Goal: Task Accomplishment & Management: Manage account settings

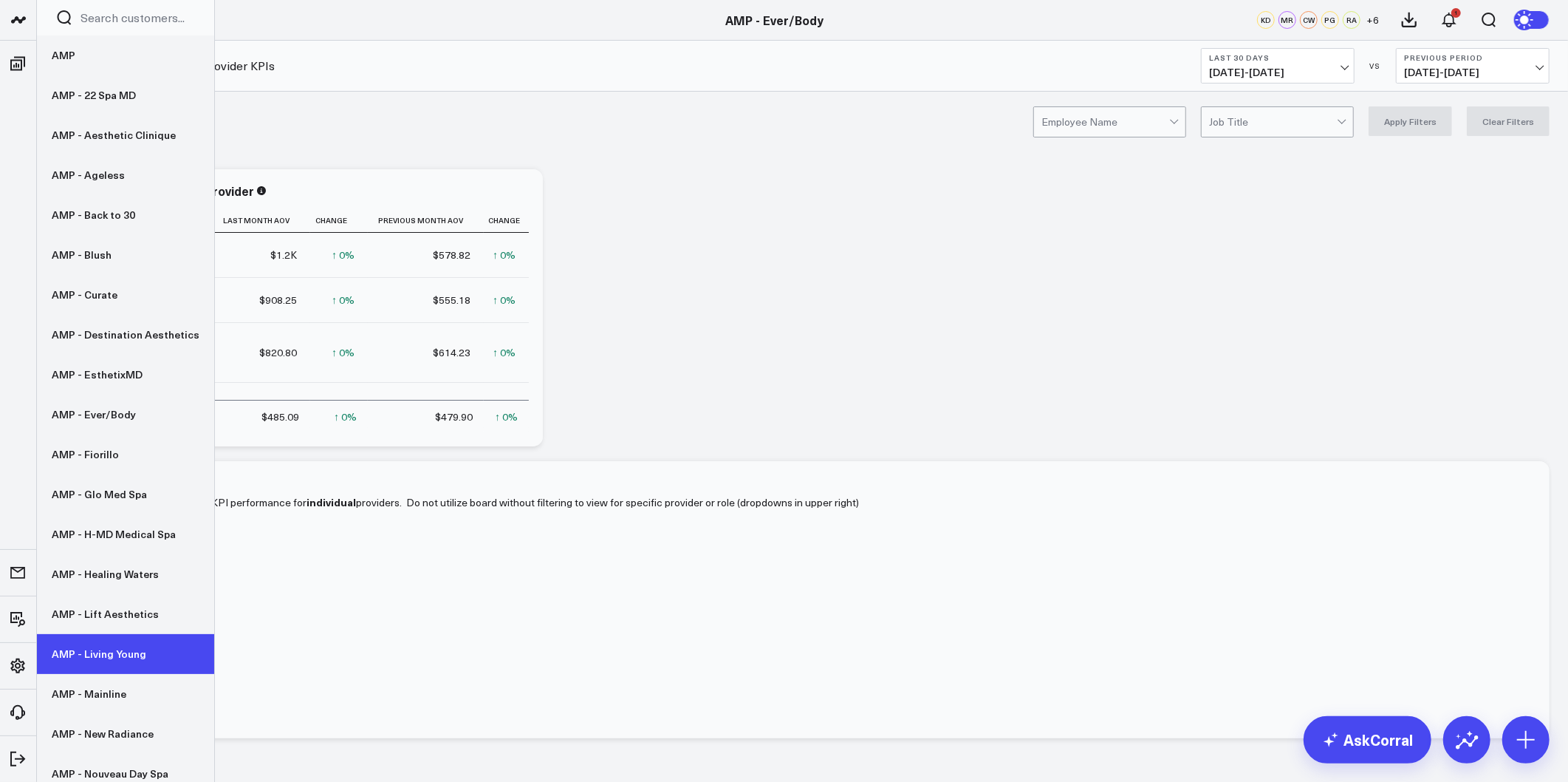
scroll to position [164, 0]
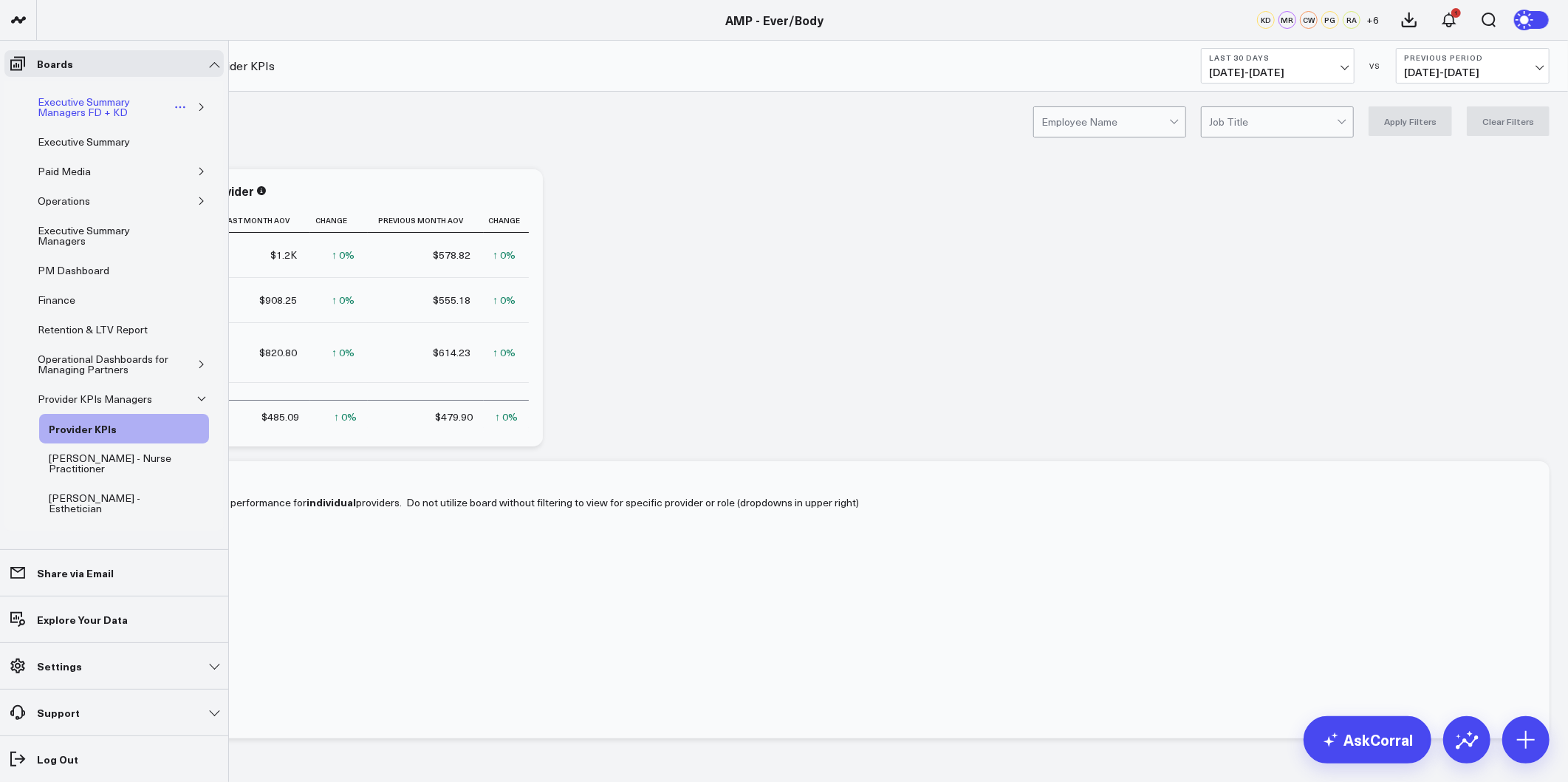
click at [57, 114] on div "Executive Summary Managers FD + KD" at bounding box center [103, 107] width 138 height 28
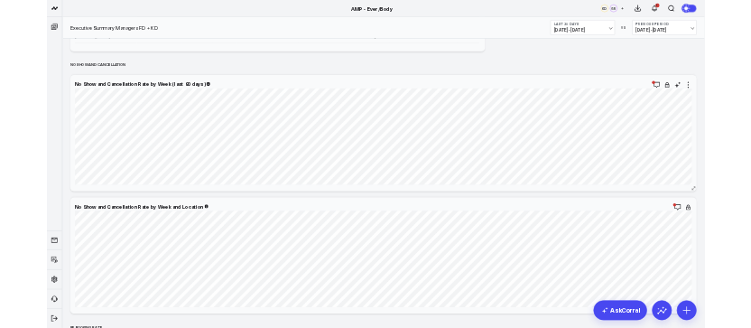
scroll to position [4212, 0]
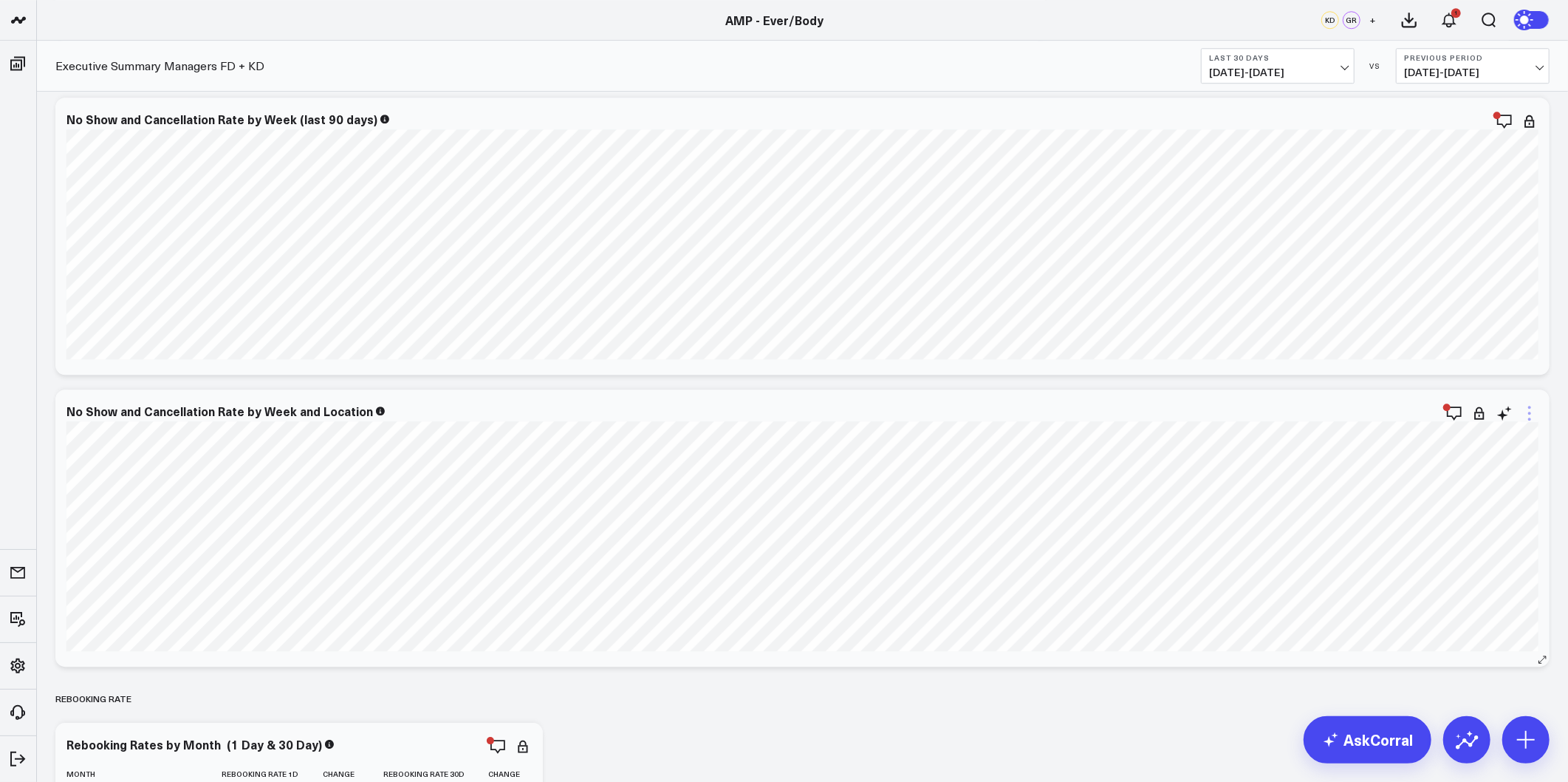
click at [1410, 416] on icon at bounding box center [1530, 414] width 18 height 18
click at [1410, 695] on button "Edit Widget" at bounding box center [1469, 694] width 137 height 25
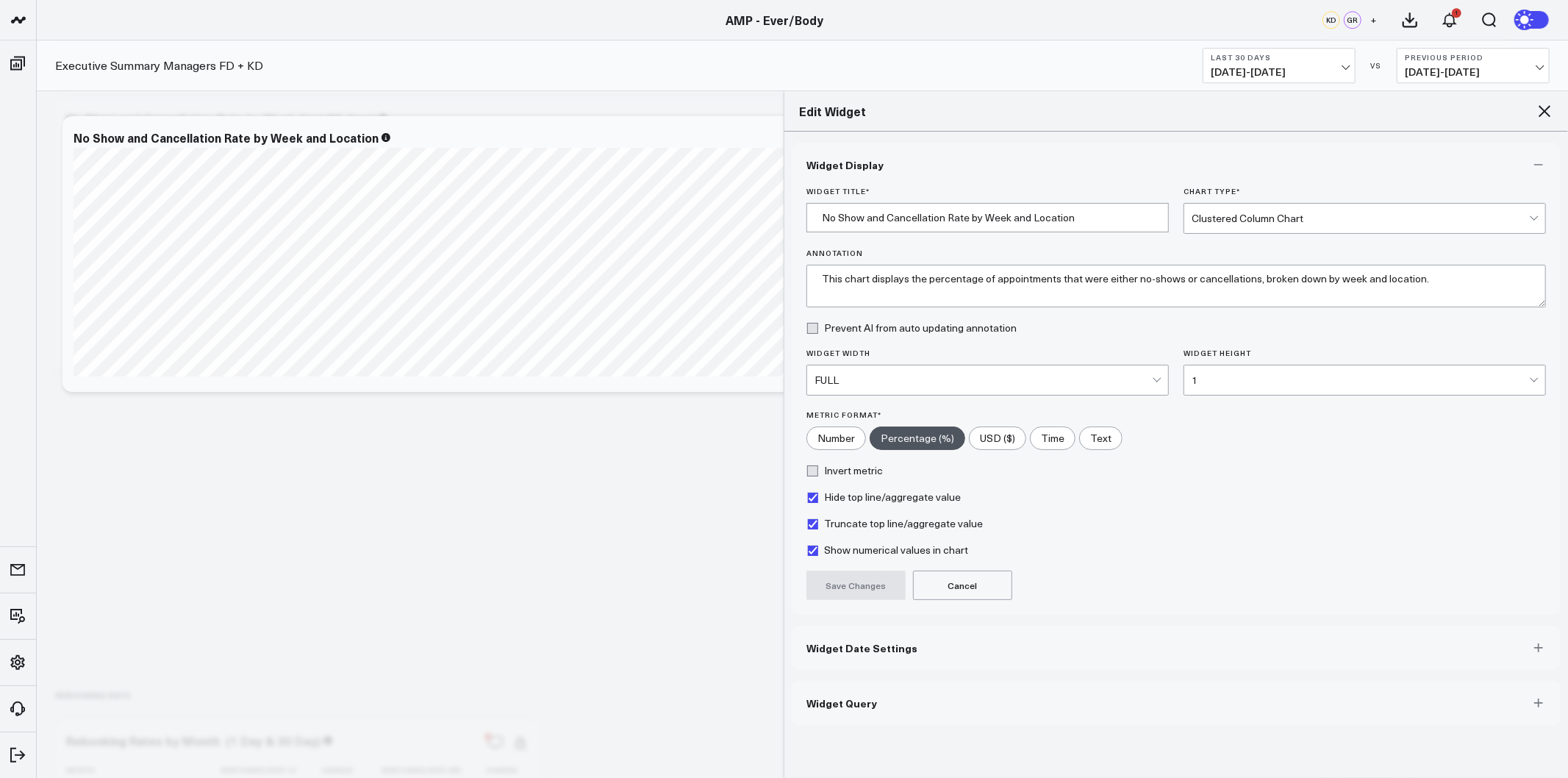
drag, startPoint x: 893, startPoint y: 645, endPoint x: 907, endPoint y: 634, distance: 17.8
click at [894, 645] on span "Widget Date Settings" at bounding box center [862, 648] width 111 height 11
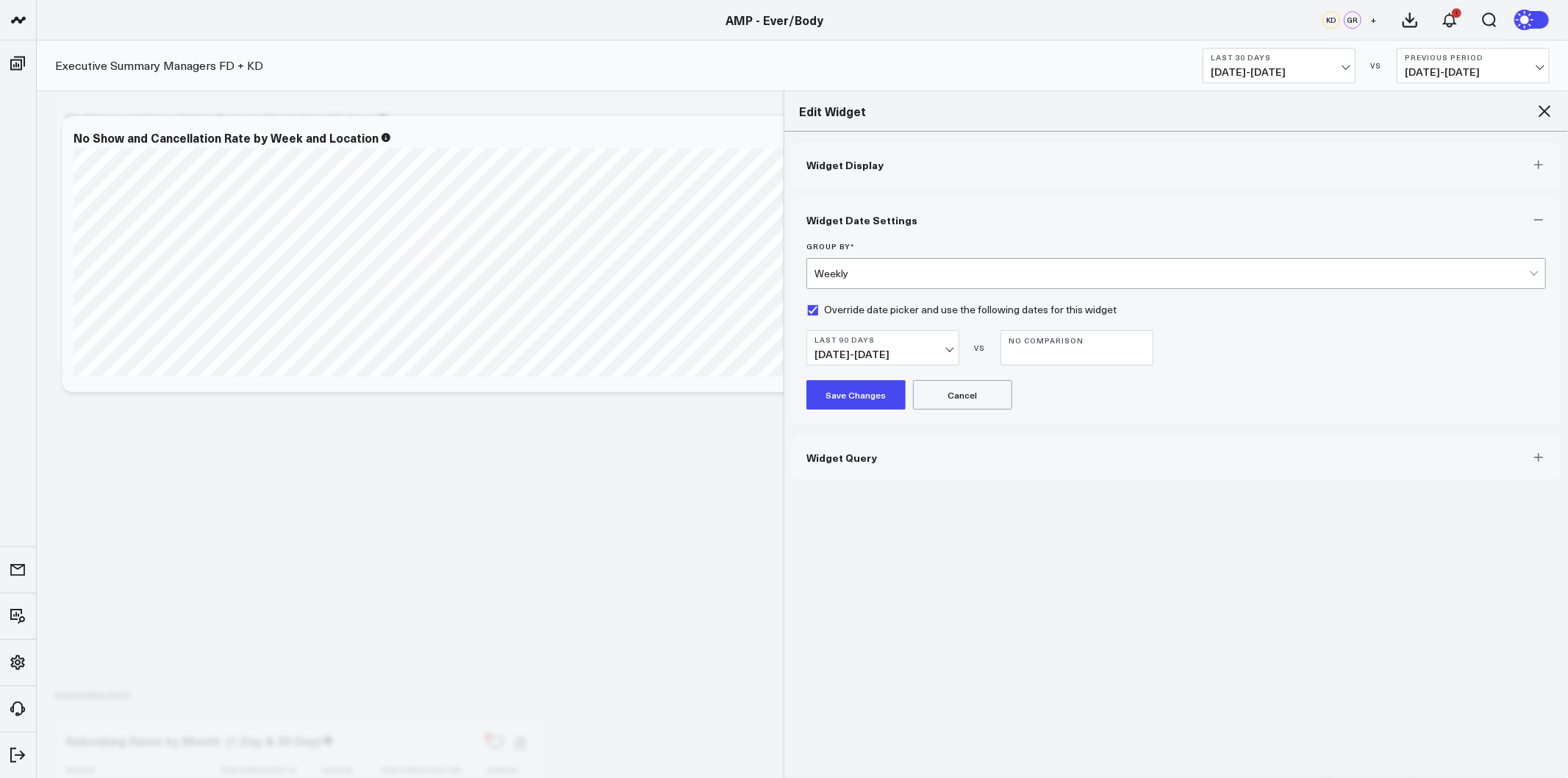
click at [1403, 114] on icon at bounding box center [1545, 111] width 18 height 18
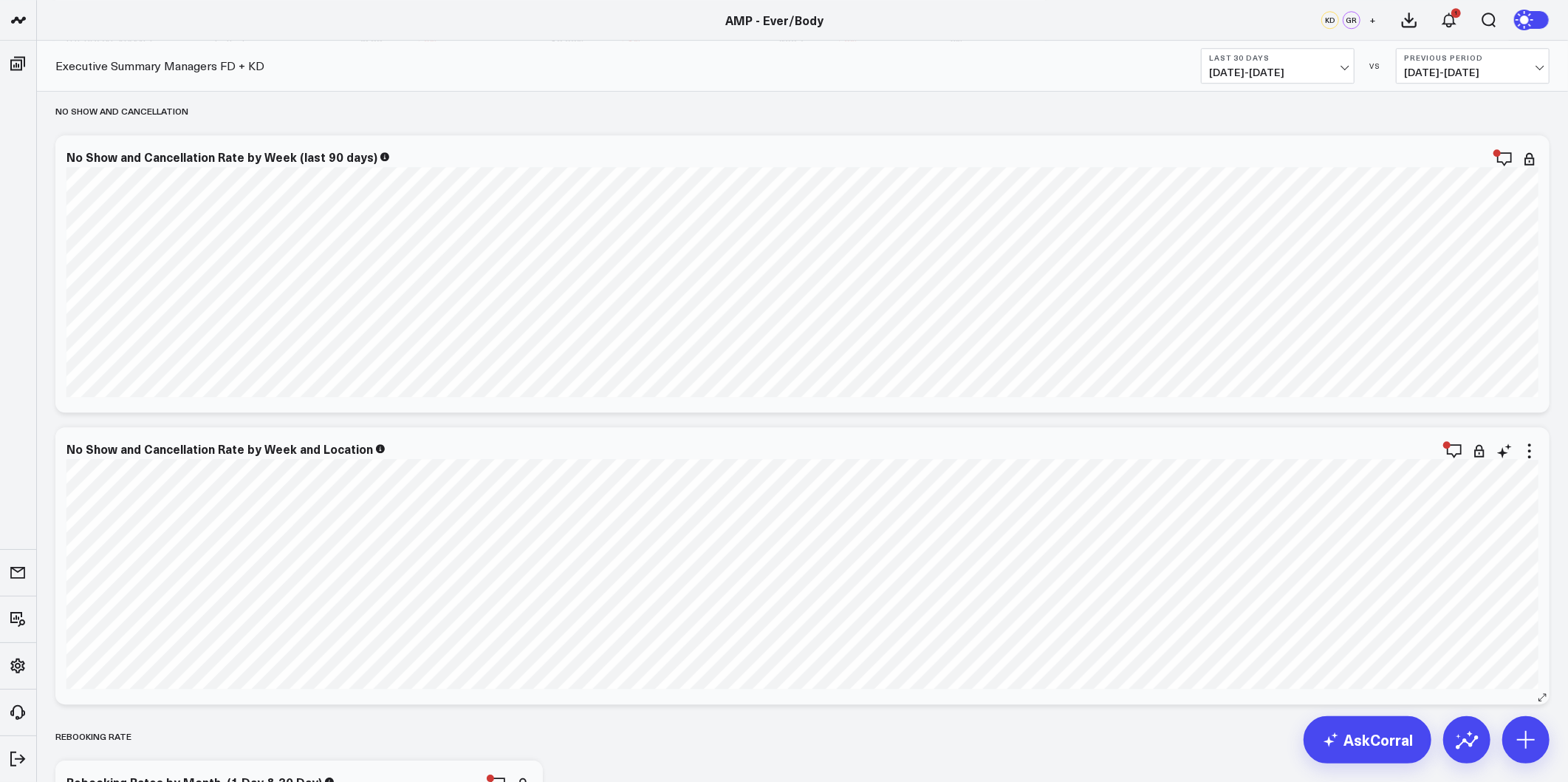
scroll to position [3449, 0]
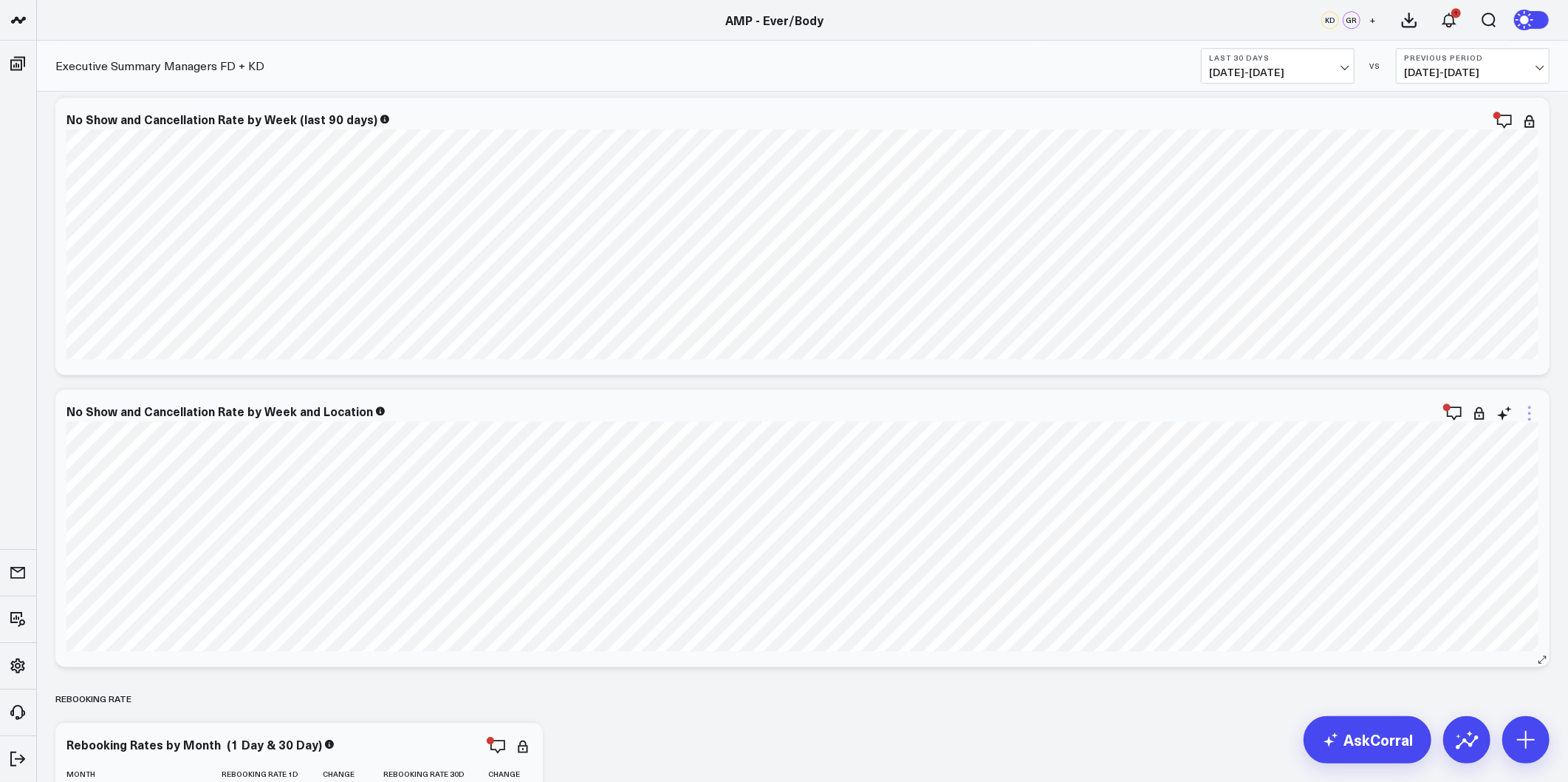
click at [1410, 416] on icon at bounding box center [1530, 414] width 18 height 18
click at [1410, 695] on button "Edit Widget" at bounding box center [1469, 694] width 137 height 25
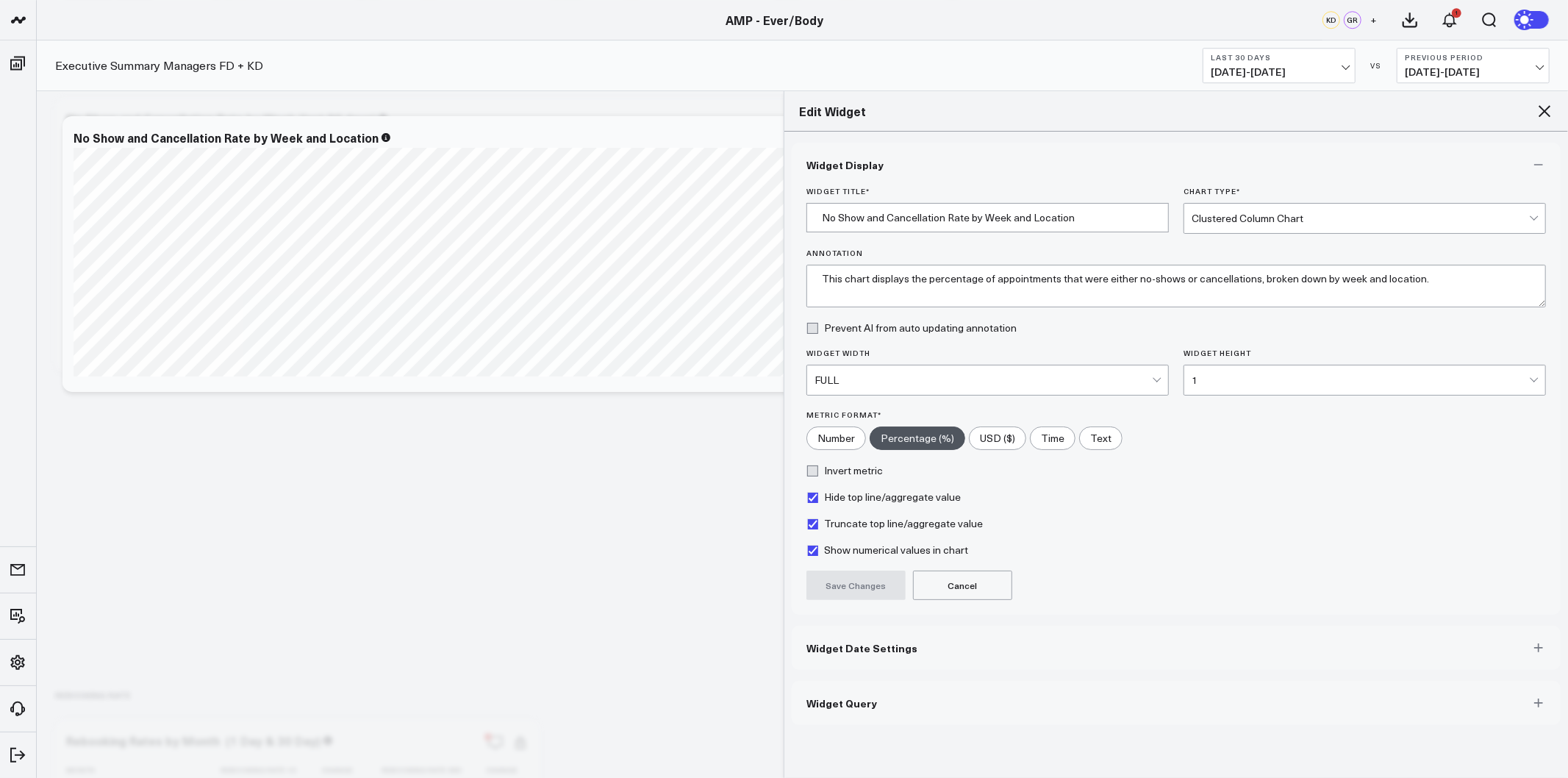
drag, startPoint x: 887, startPoint y: 625, endPoint x: 878, endPoint y: 638, distance: 15.8
click at [886, 625] on div "Widget Display Widget Title * No Show and Cancellation Rate by Week and Locatio…" at bounding box center [1176, 433] width 769 height 582
click at [872, 648] on span "Widget Date Settings" at bounding box center [862, 648] width 111 height 11
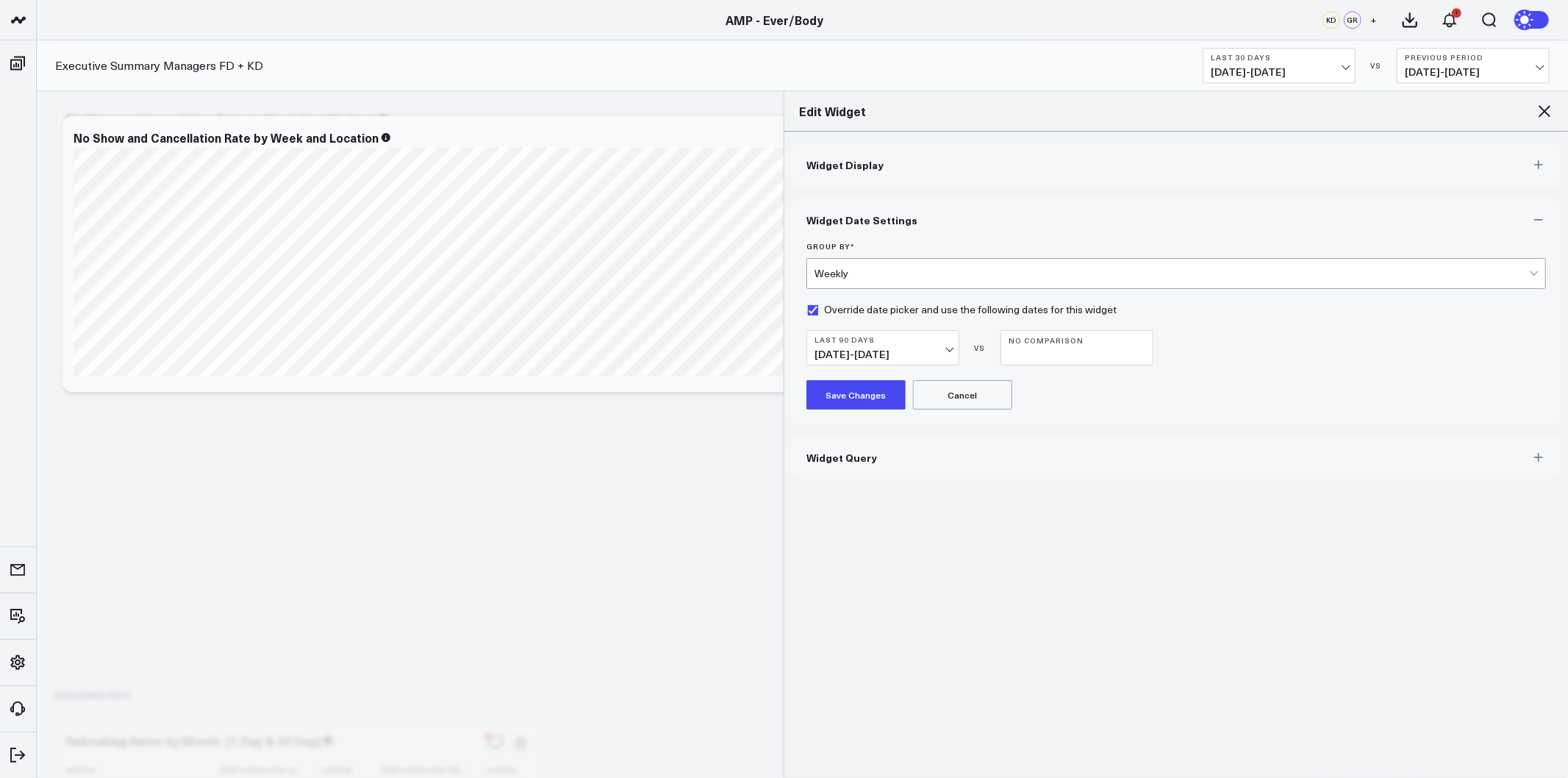
click at [1403, 99] on div "Edit Widget" at bounding box center [1176, 112] width 784 height 41
click at [1403, 108] on icon at bounding box center [1544, 111] width 11 height 11
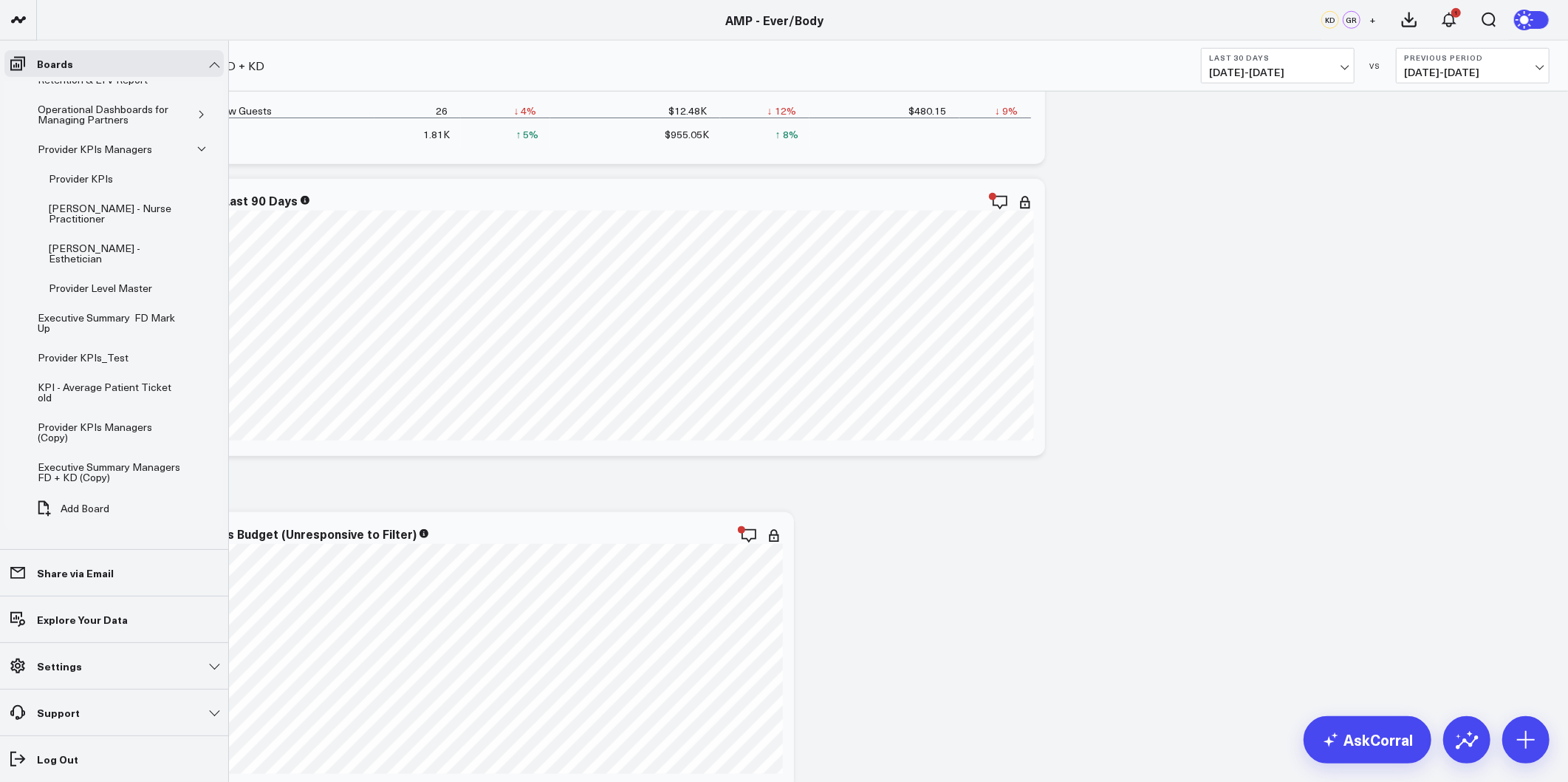
scroll to position [1363, 0]
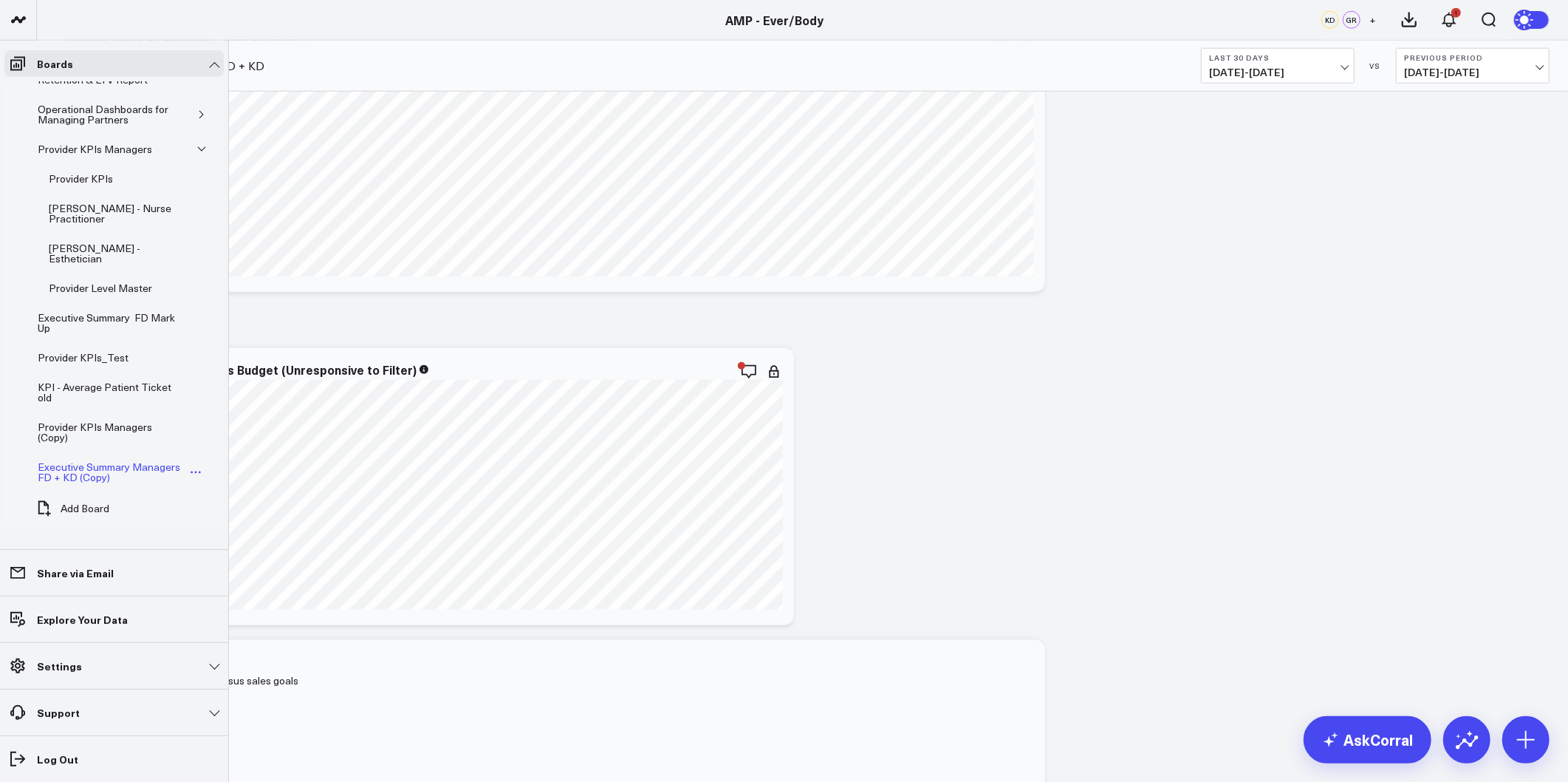
click at [118, 477] on div "Executive Summary Managers FD + KD (Copy)" at bounding box center [111, 472] width 154 height 28
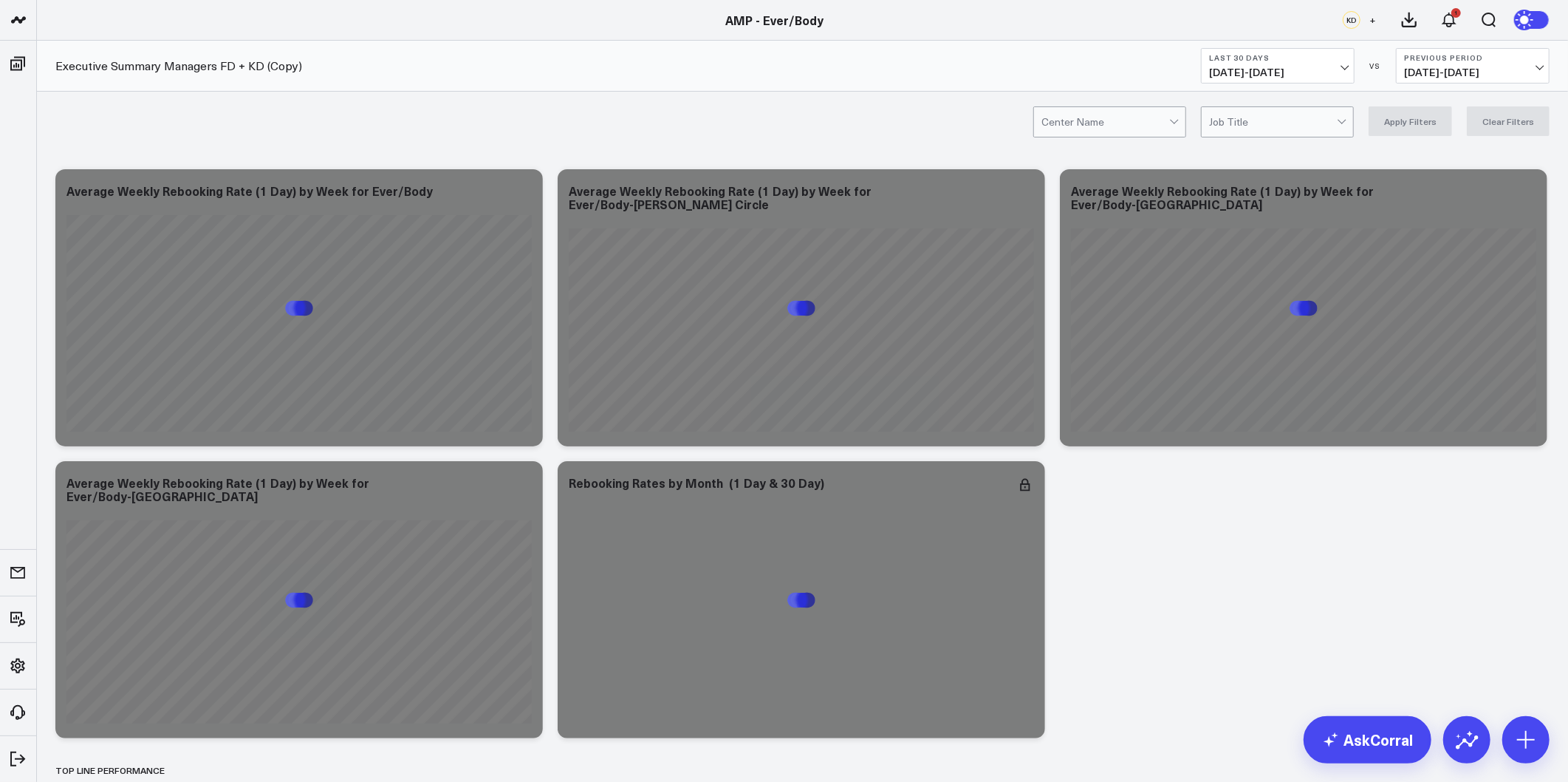
click at [1372, 19] on span "+" at bounding box center [1373, 20] width 7 height 11
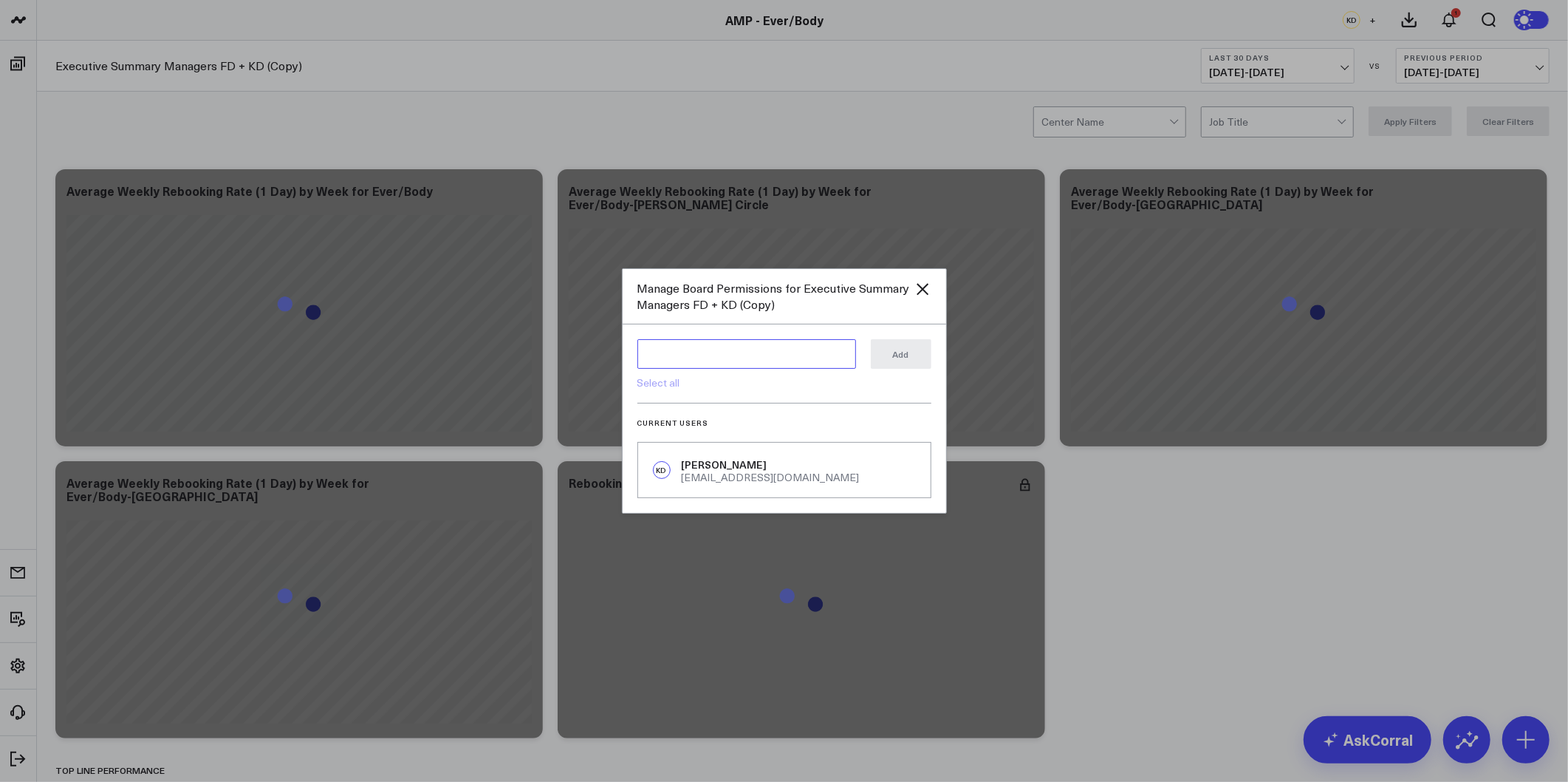
click at [701, 340] on textarea at bounding box center [746, 354] width 219 height 29
type textarea "arth"
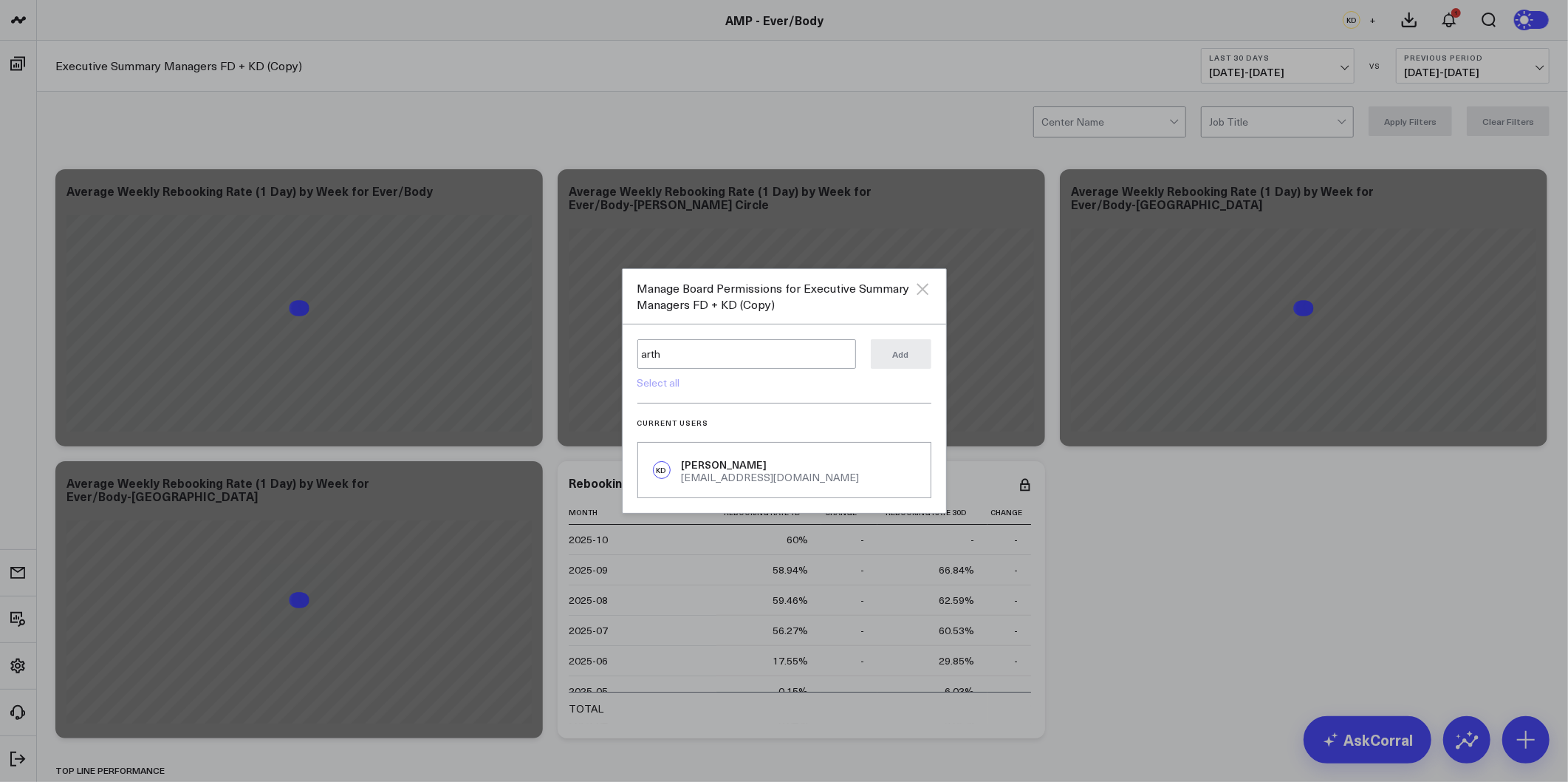
click at [914, 290] on icon "Close" at bounding box center [923, 289] width 18 height 18
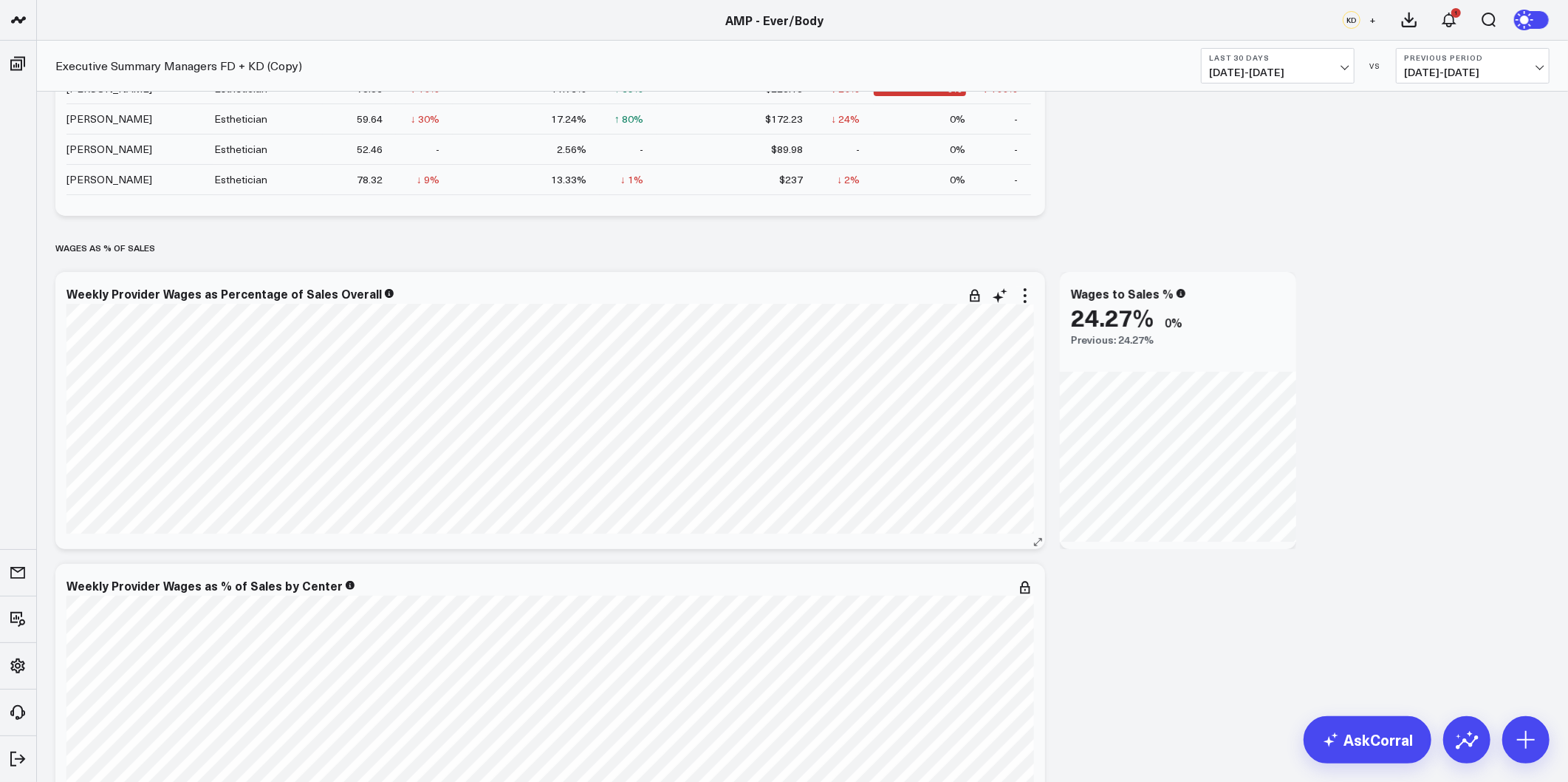
scroll to position [4940, 0]
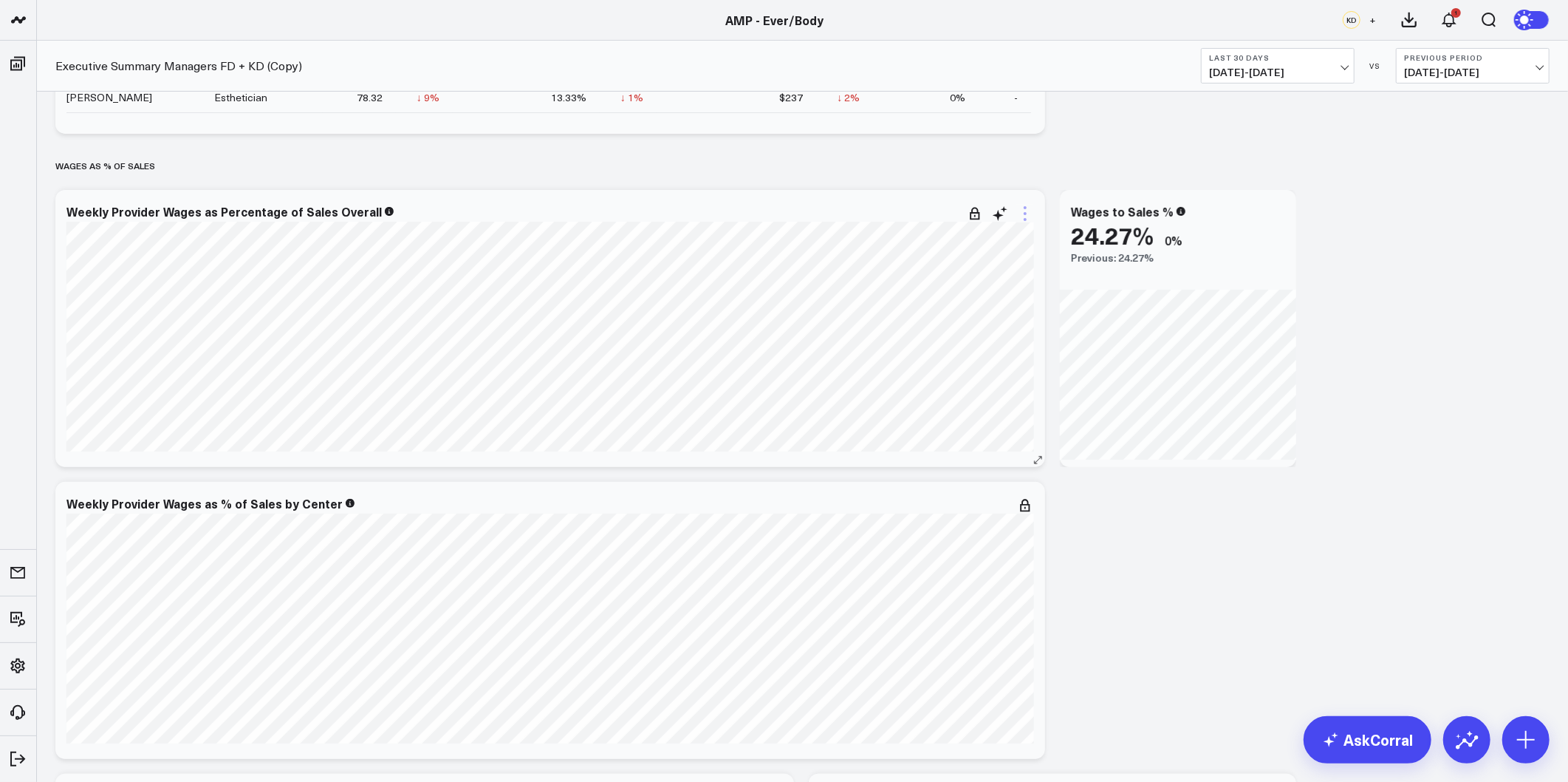
click at [1017, 215] on icon at bounding box center [1025, 214] width 18 height 18
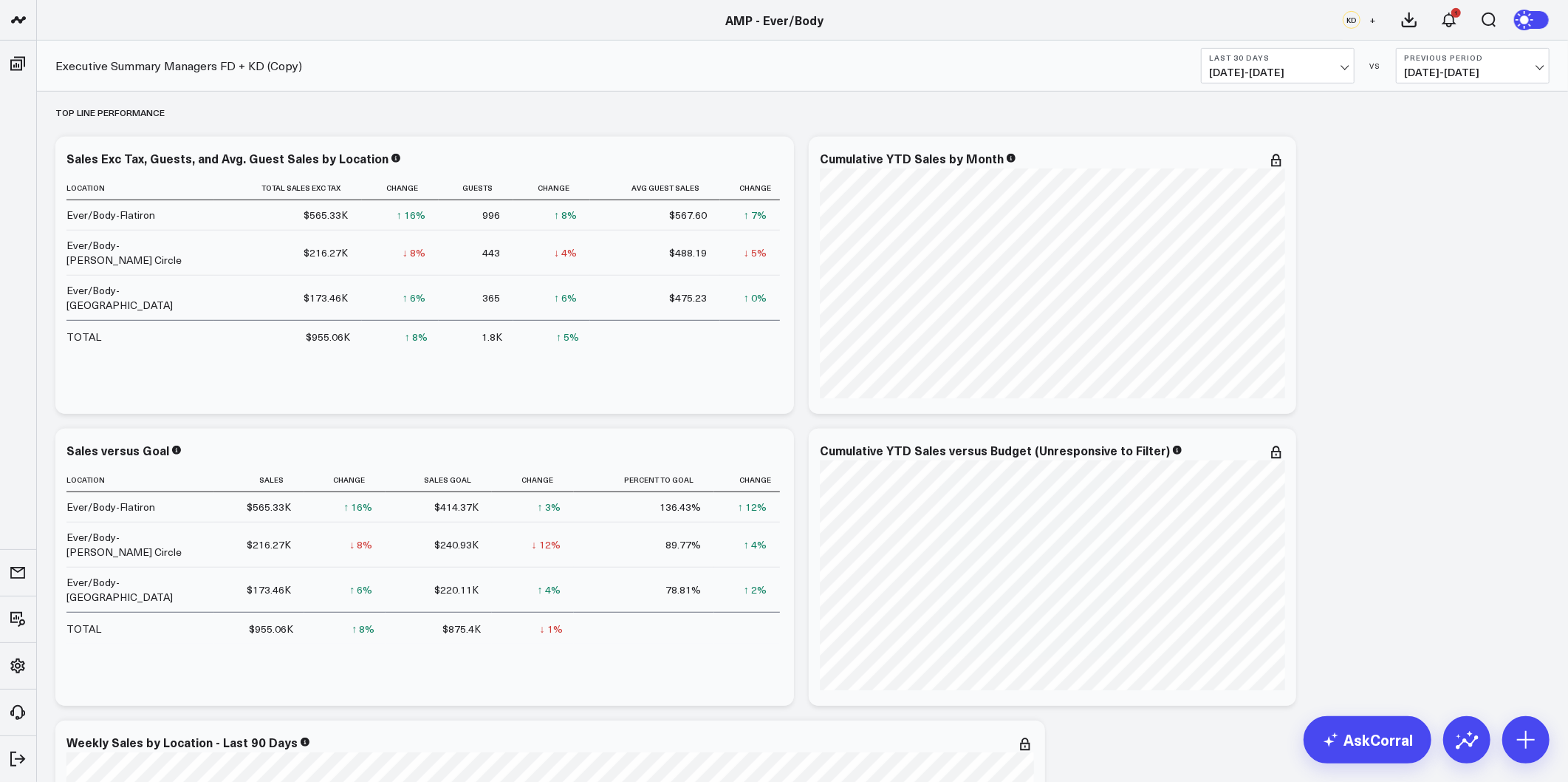
scroll to position [657, 0]
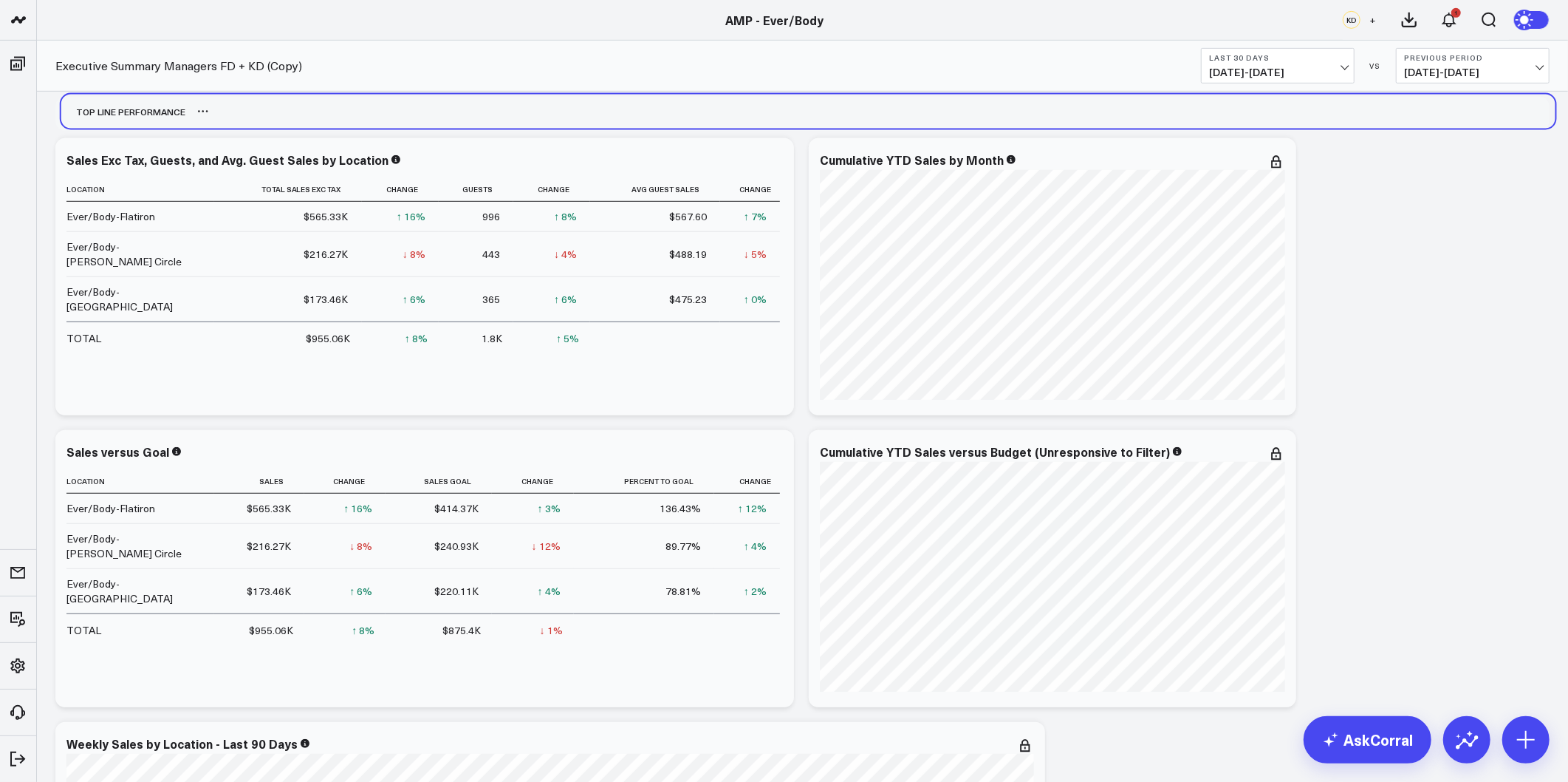
click at [131, 108] on div "Top line Performance" at bounding box center [124, 112] width 124 height 34
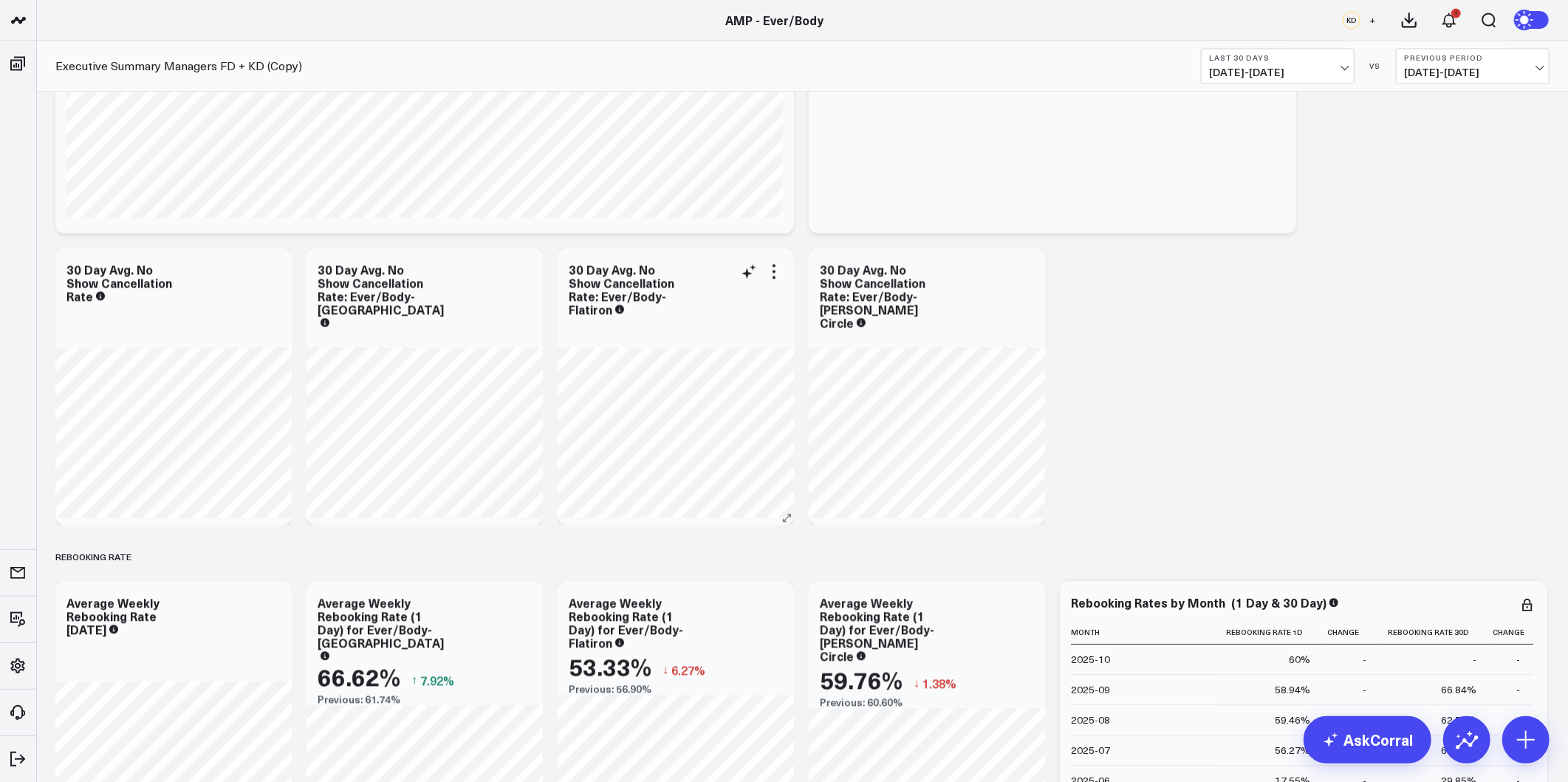
scroll to position [2217, 0]
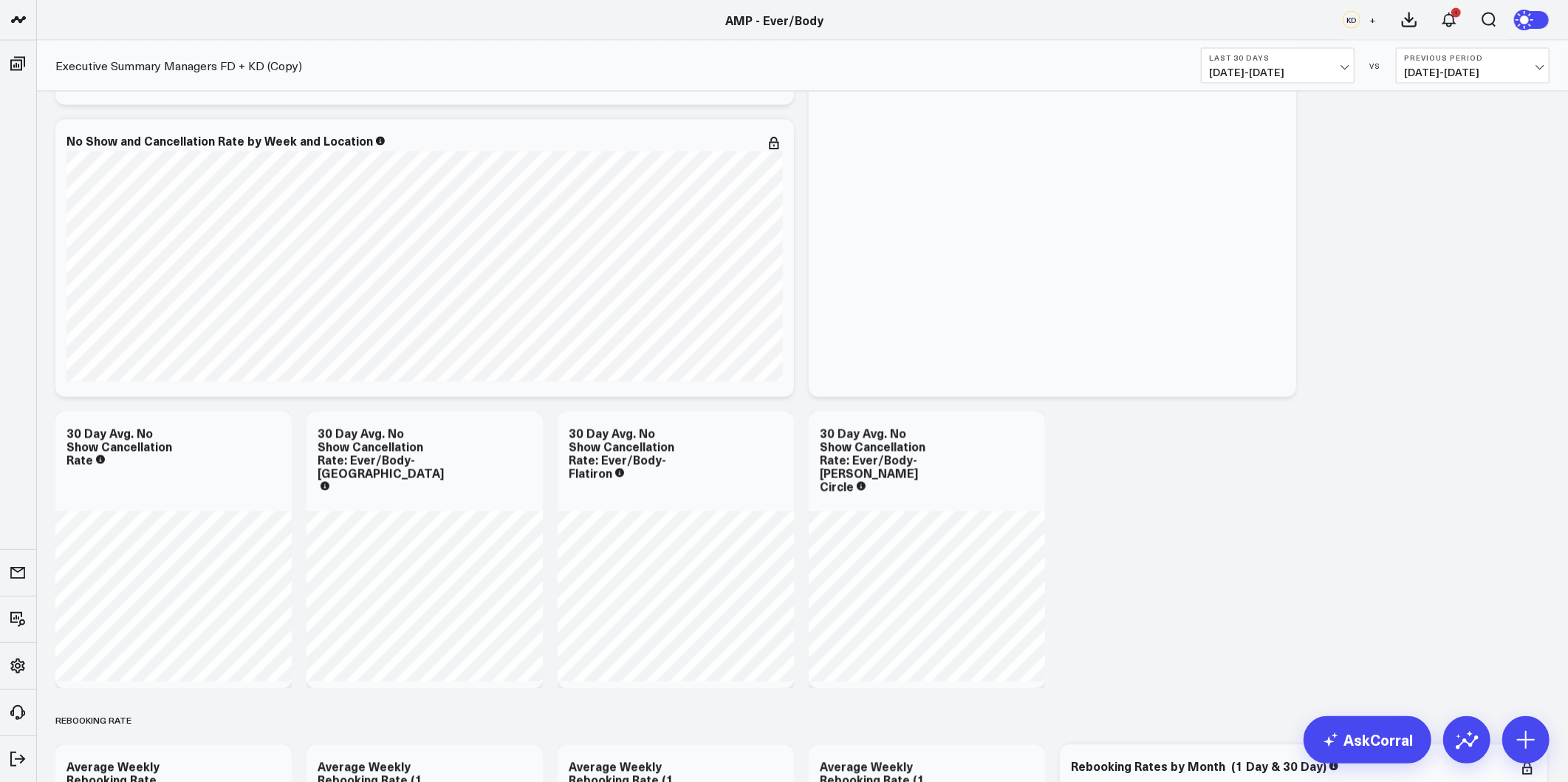
click at [1337, 75] on span "09/10/25 - 10/09/25" at bounding box center [1278, 72] width 137 height 11
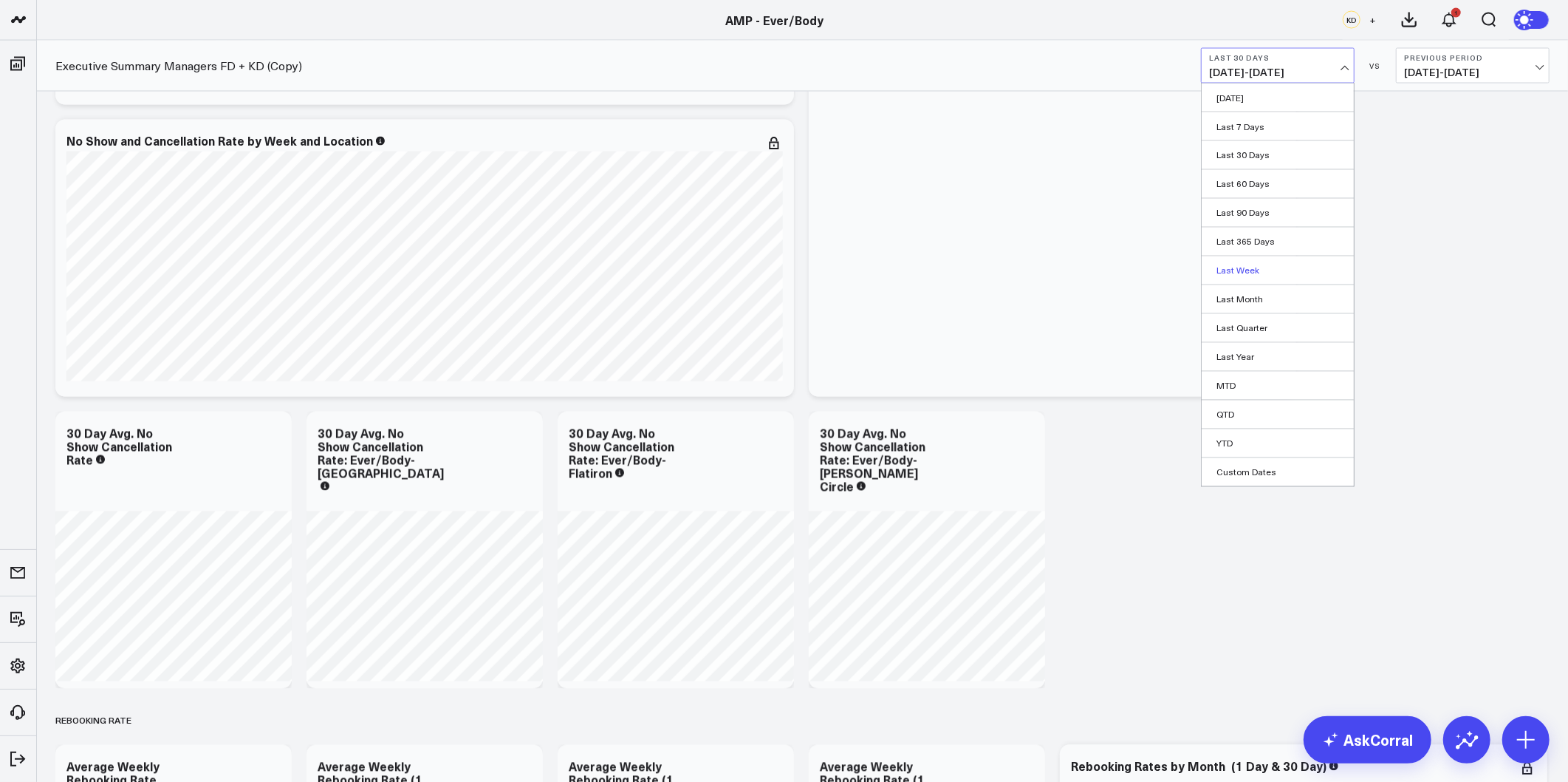
click at [1248, 269] on link "Last Week" at bounding box center [1278, 270] width 152 height 28
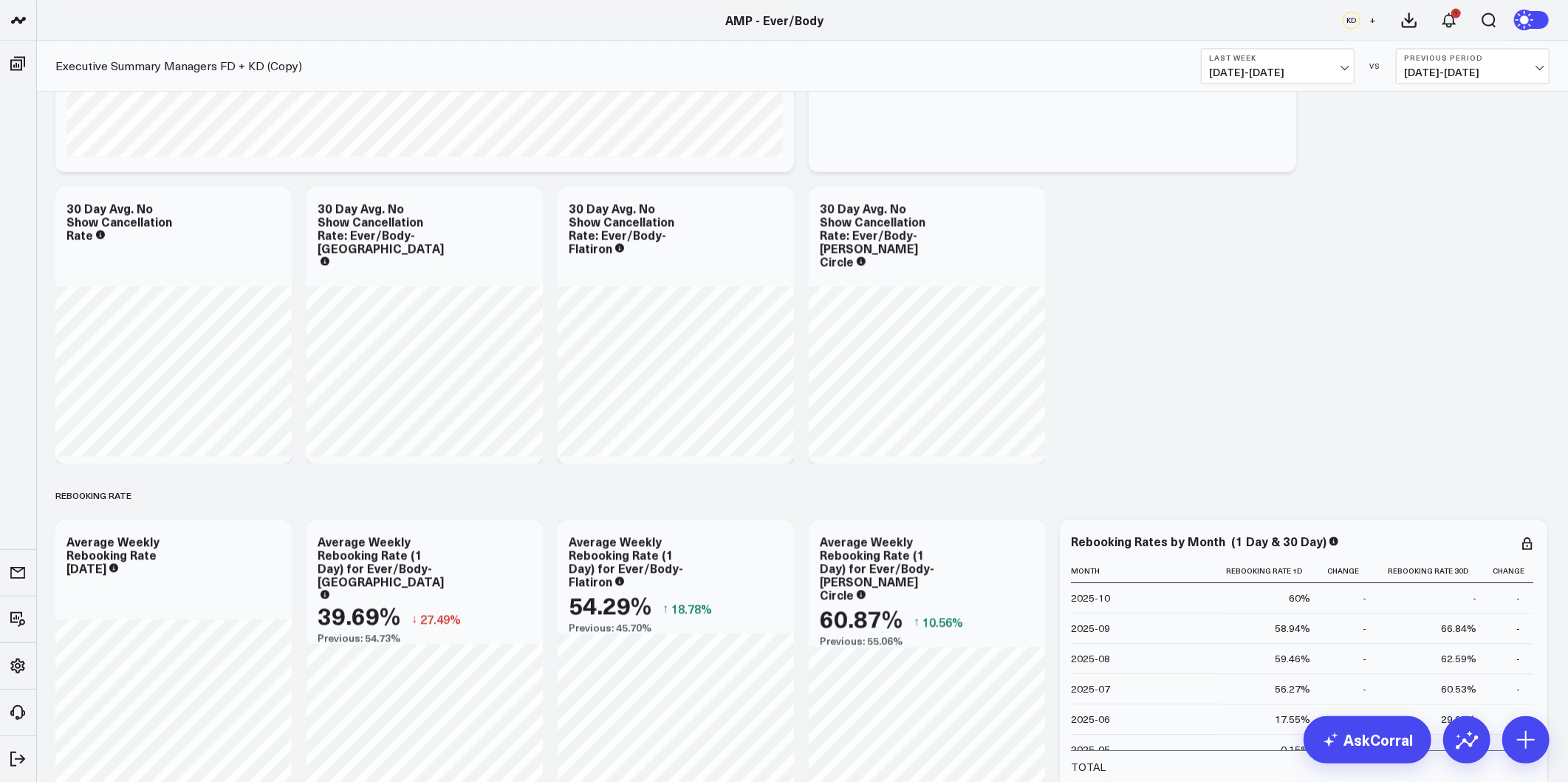
scroll to position [2546, 0]
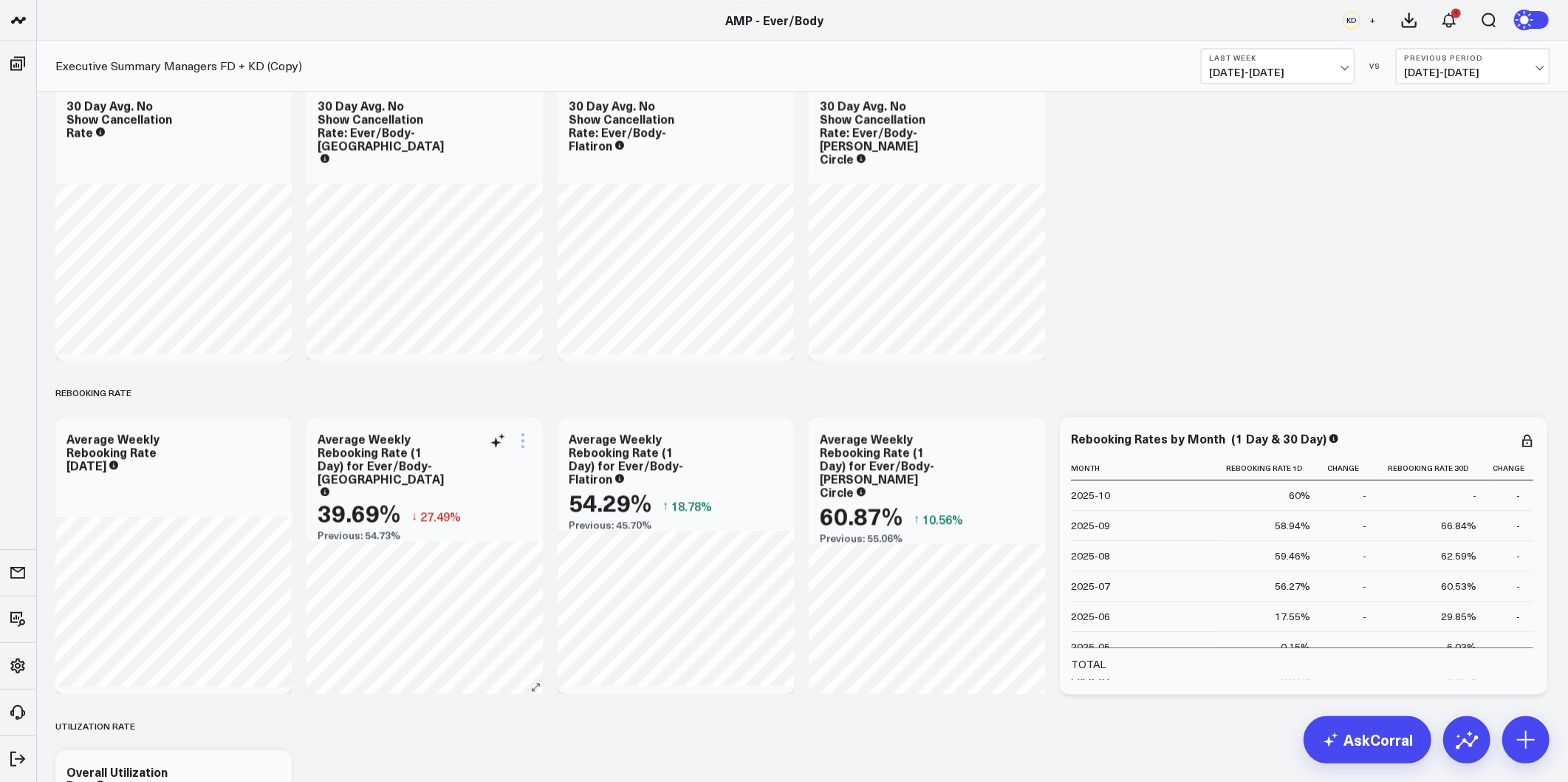
click at [523, 444] on icon at bounding box center [523, 441] width 18 height 18
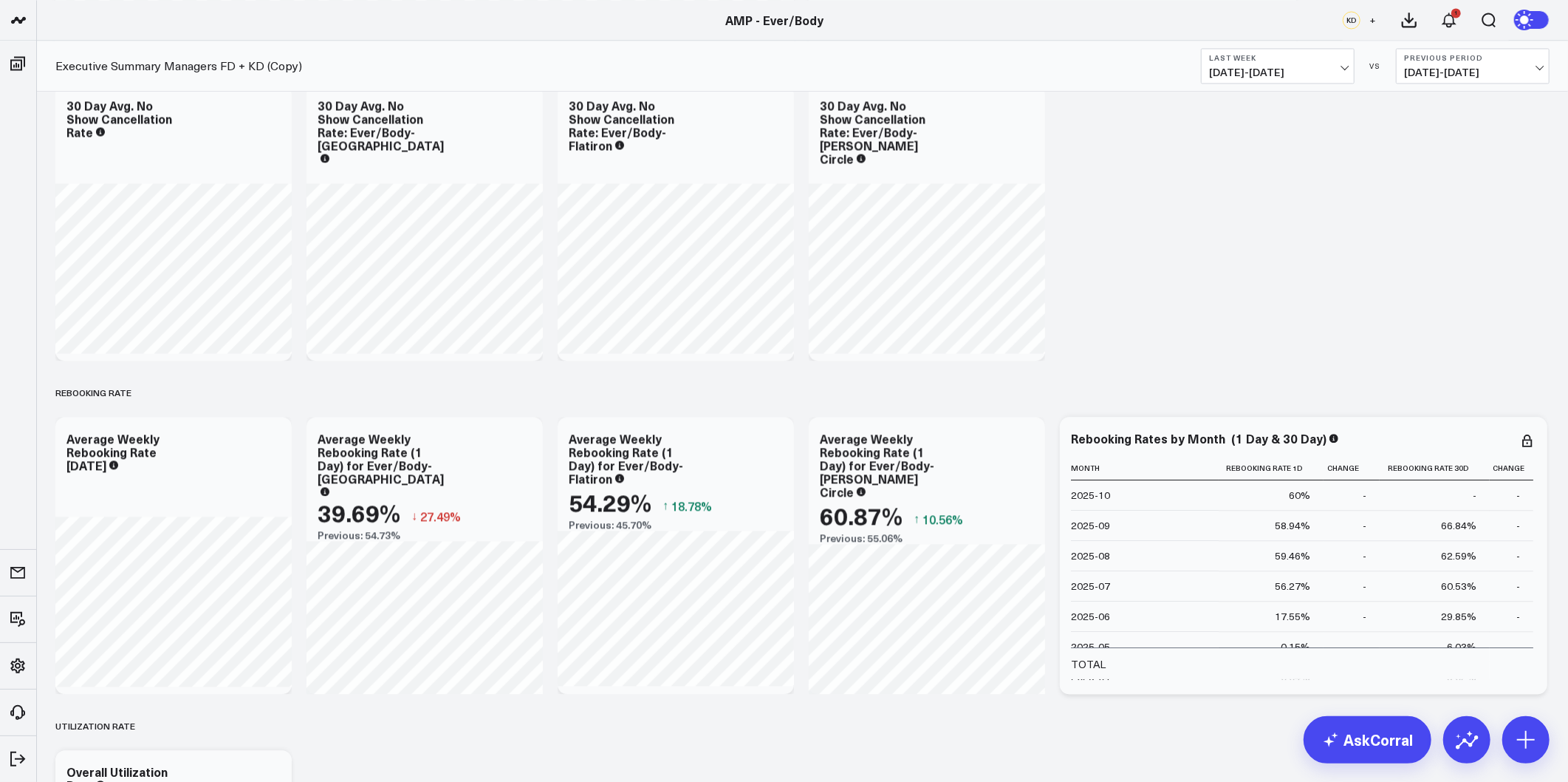
scroll to position [2217, 0]
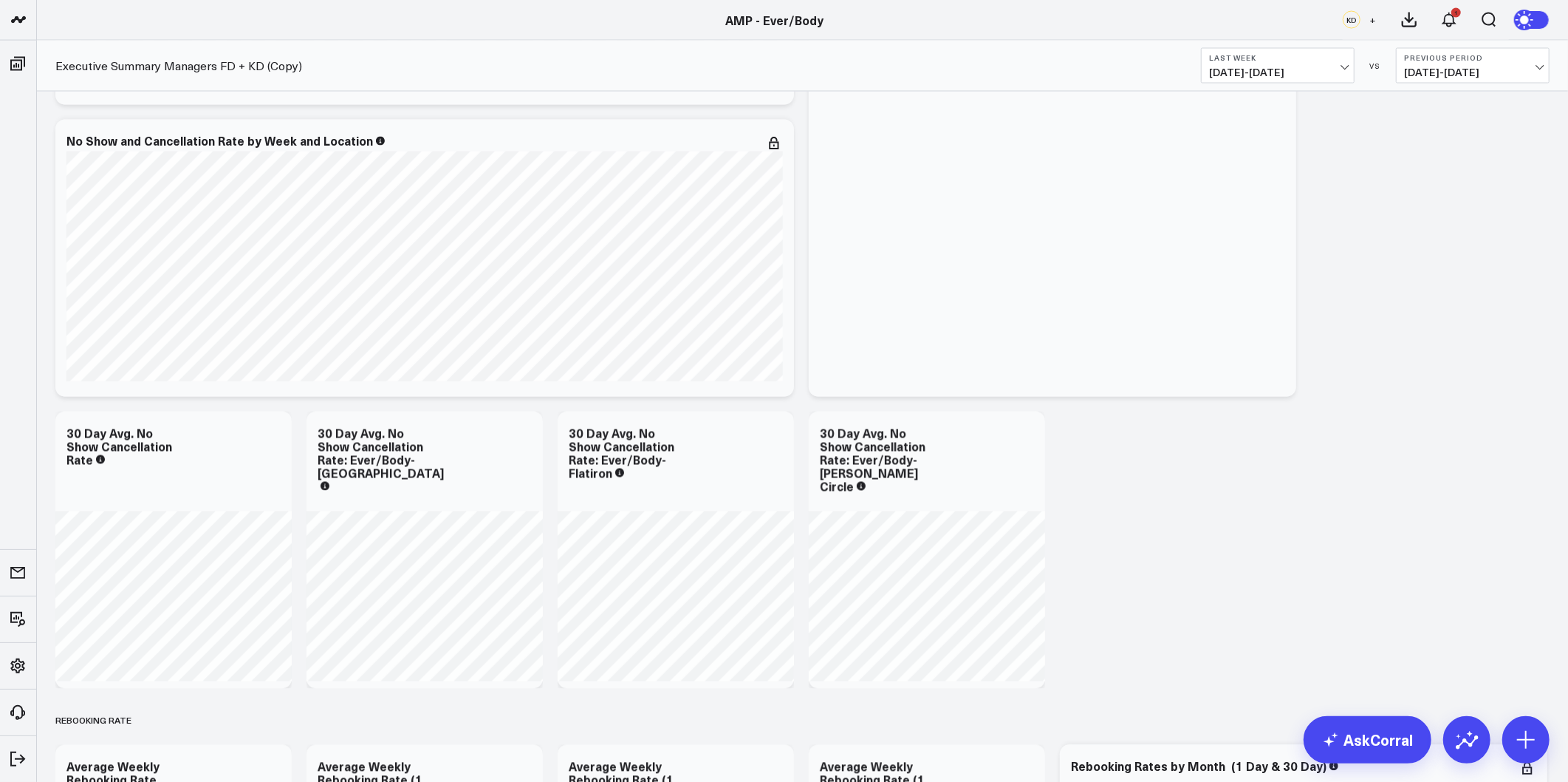
click at [1368, 19] on button "+" at bounding box center [1373, 20] width 18 height 18
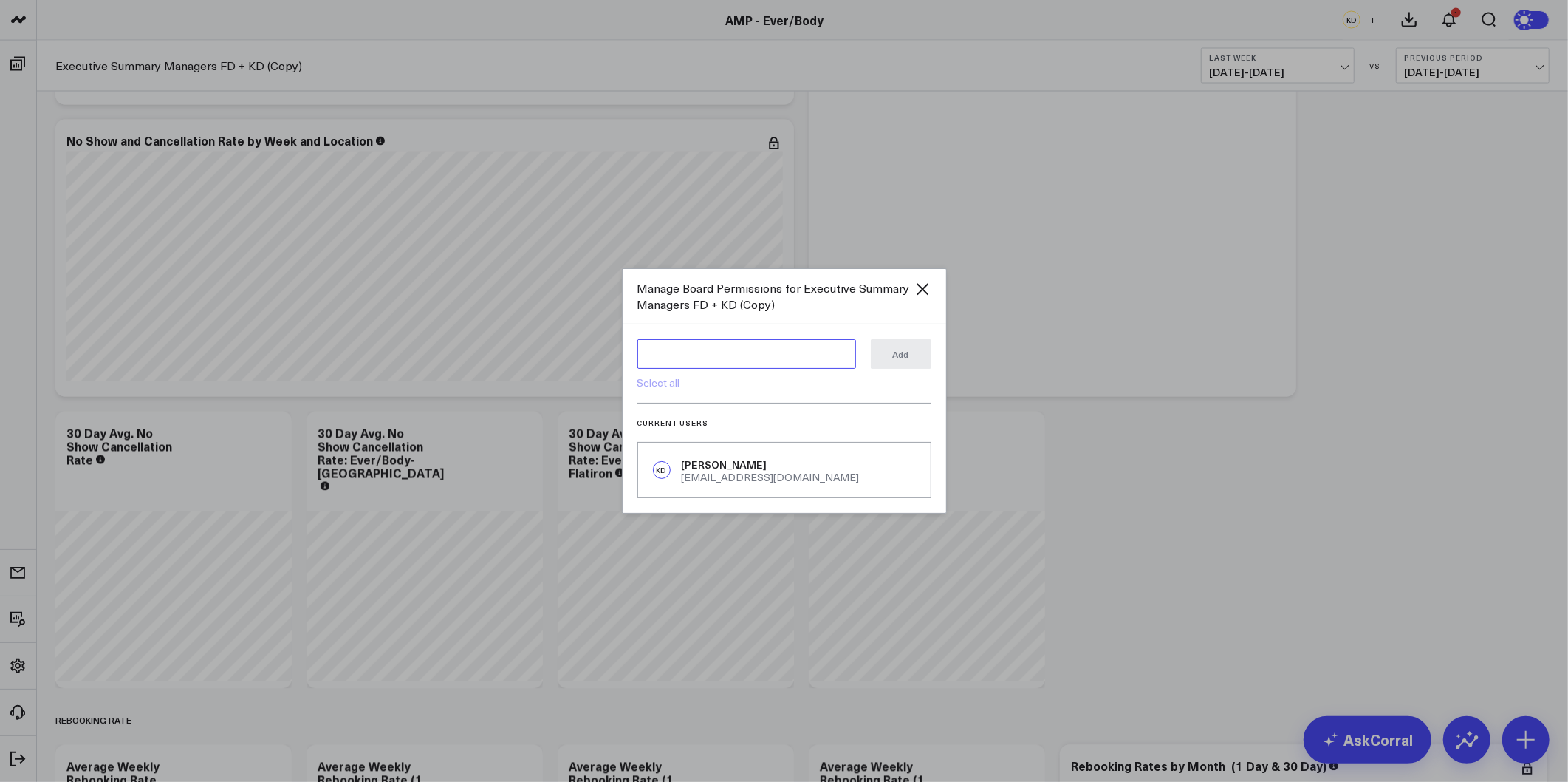
click at [648, 351] on textarea at bounding box center [746, 354] width 219 height 29
type textarea "a"
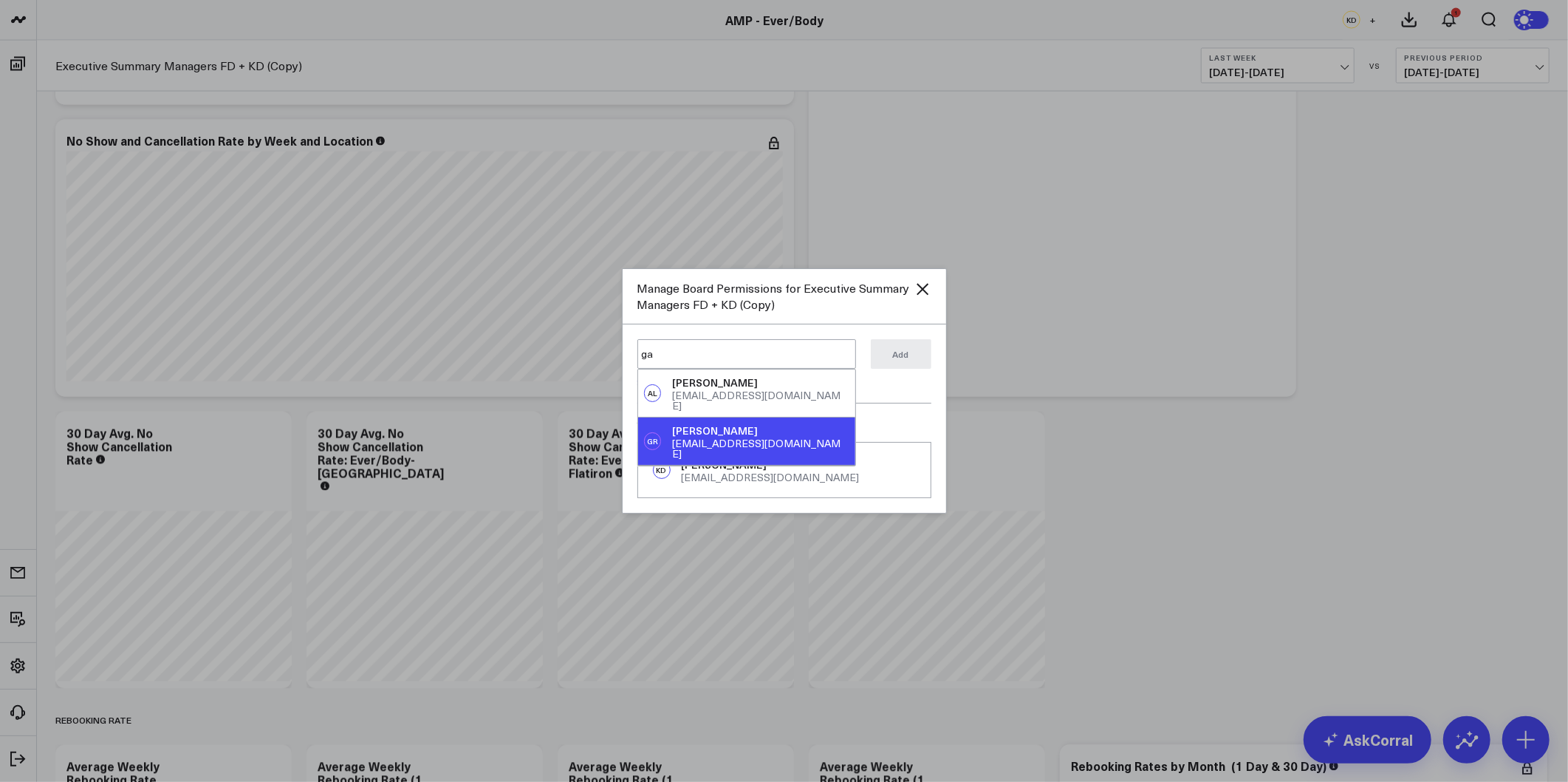
click at [710, 438] on div "groberts@weramp.com" at bounding box center [760, 448] width 177 height 20
type textarea "@Garrison Roberts"
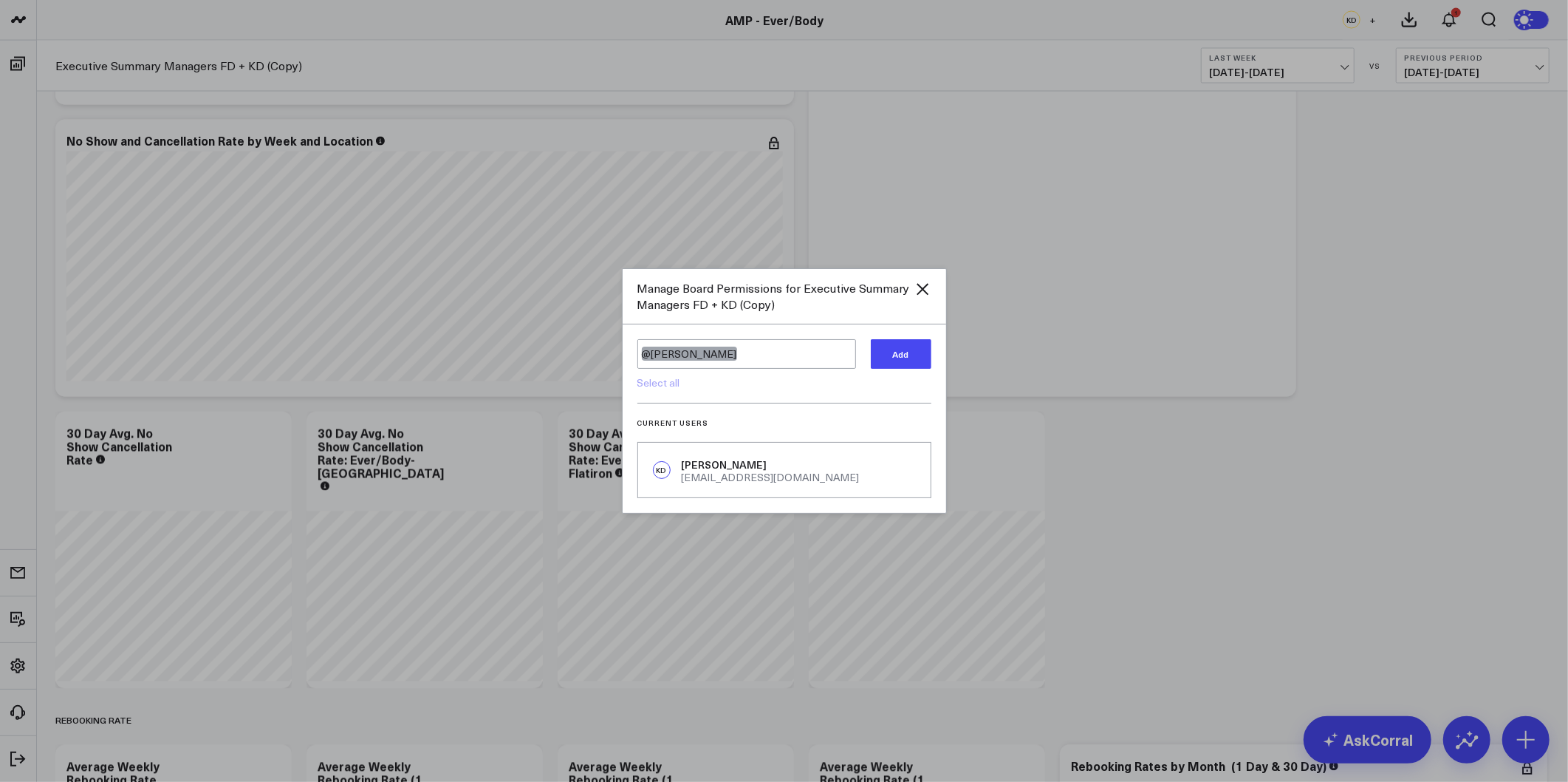
click at [894, 360] on button "Add" at bounding box center [901, 354] width 61 height 29
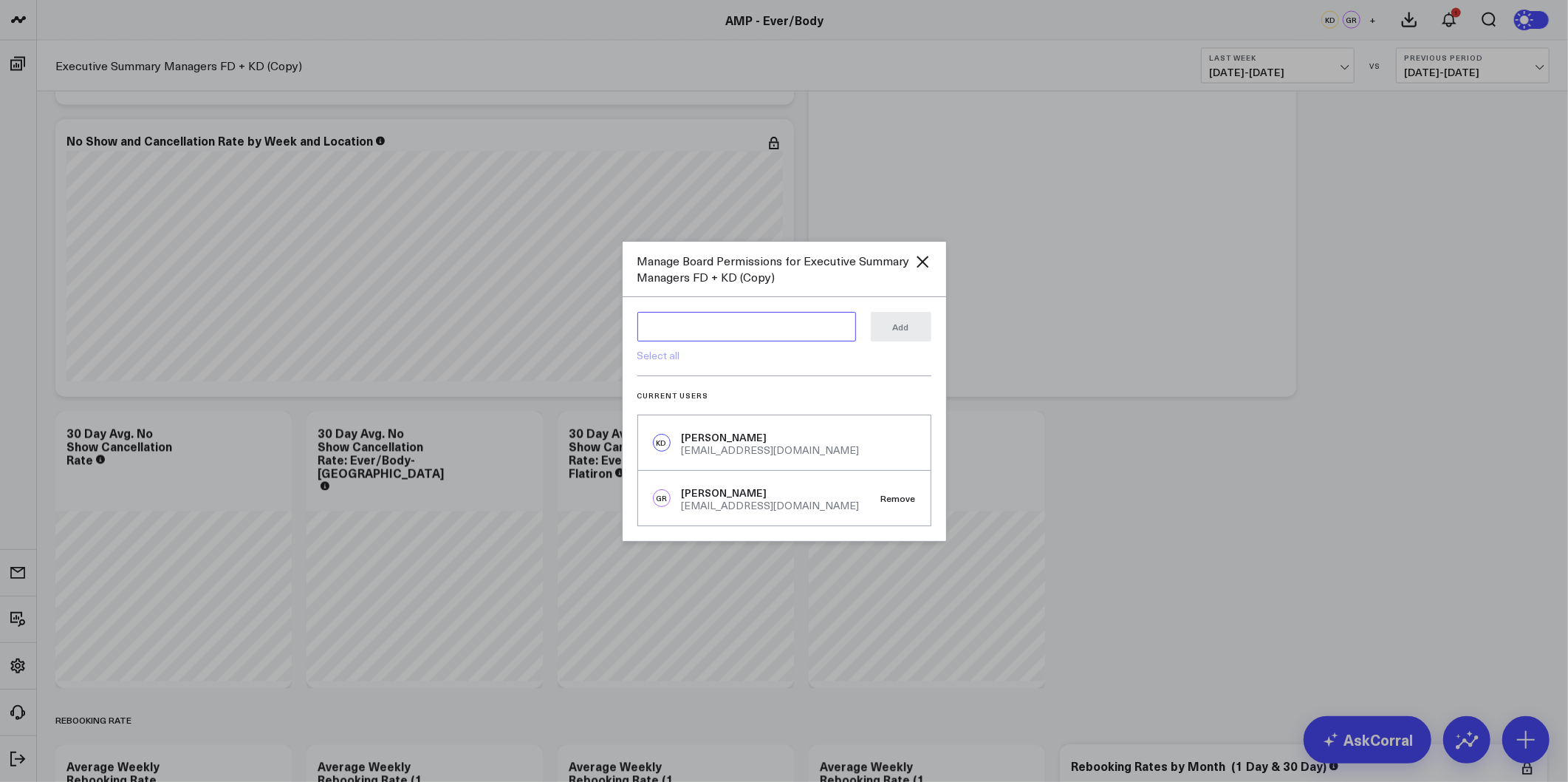
click at [704, 337] on textarea at bounding box center [746, 327] width 219 height 29
drag, startPoint x: 696, startPoint y: 327, endPoint x: 569, endPoint y: 323, distance: 127.1
click at [573, 325] on div "Manage Board Permissions for Executive Summary Managers FD + KD (Copy) ste ste …" at bounding box center [784, 391] width 1568 height 782
drag, startPoint x: 683, startPoint y: 332, endPoint x: 557, endPoint y: 334, distance: 126.0
click at [557, 334] on div "Manage Board Permissions for Executive Summary Managers FD + KD (Copy) arth art…" at bounding box center [784, 391] width 1568 height 782
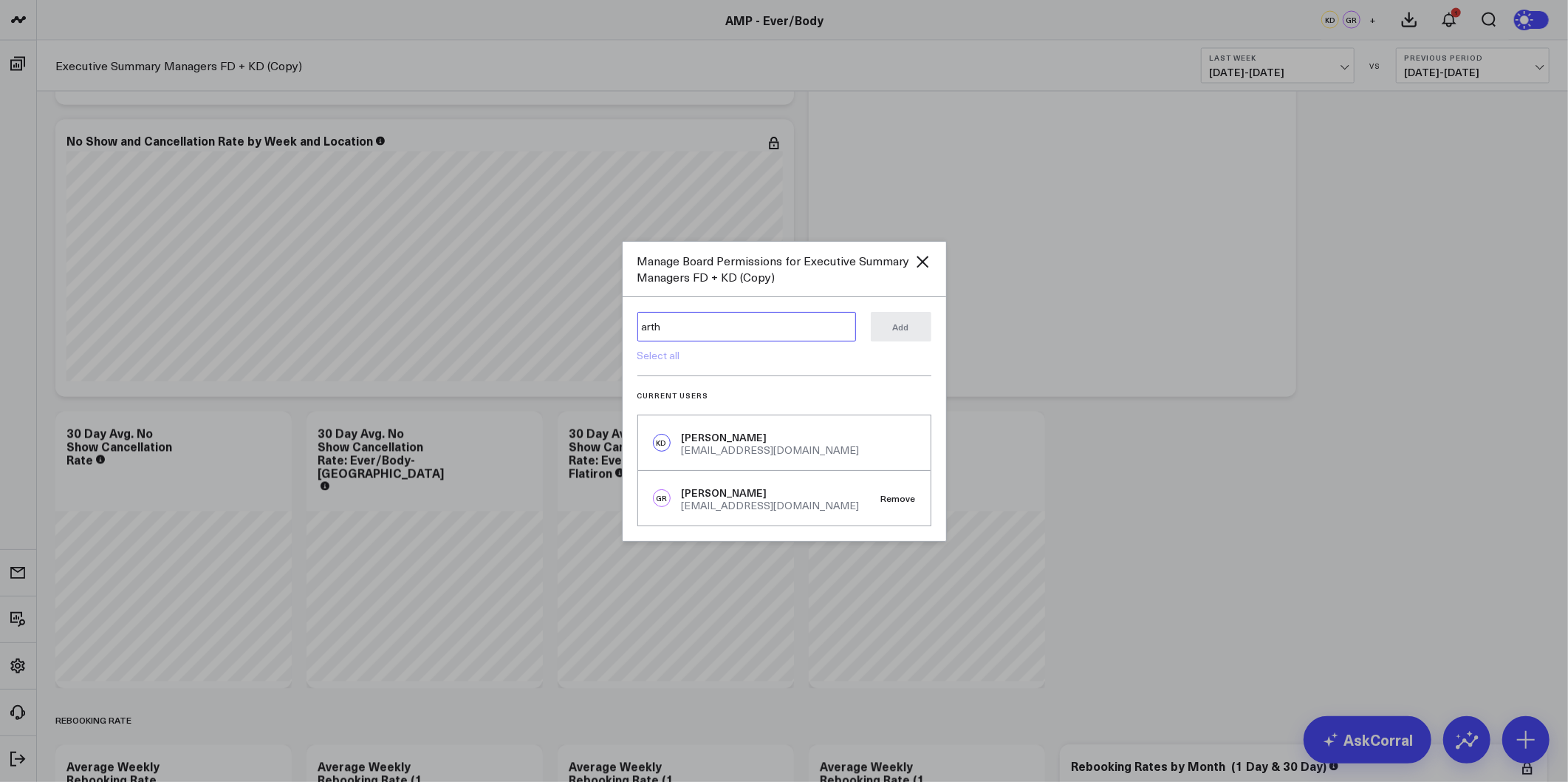
type textarea "arthu"
drag, startPoint x: 701, startPoint y: 325, endPoint x: 501, endPoint y: 330, distance: 200.1
click at [501, 330] on div "Manage Board Permissions for Executive Summary Managers FD + KD (Copy) arthu ar…" at bounding box center [784, 391] width 1568 height 782
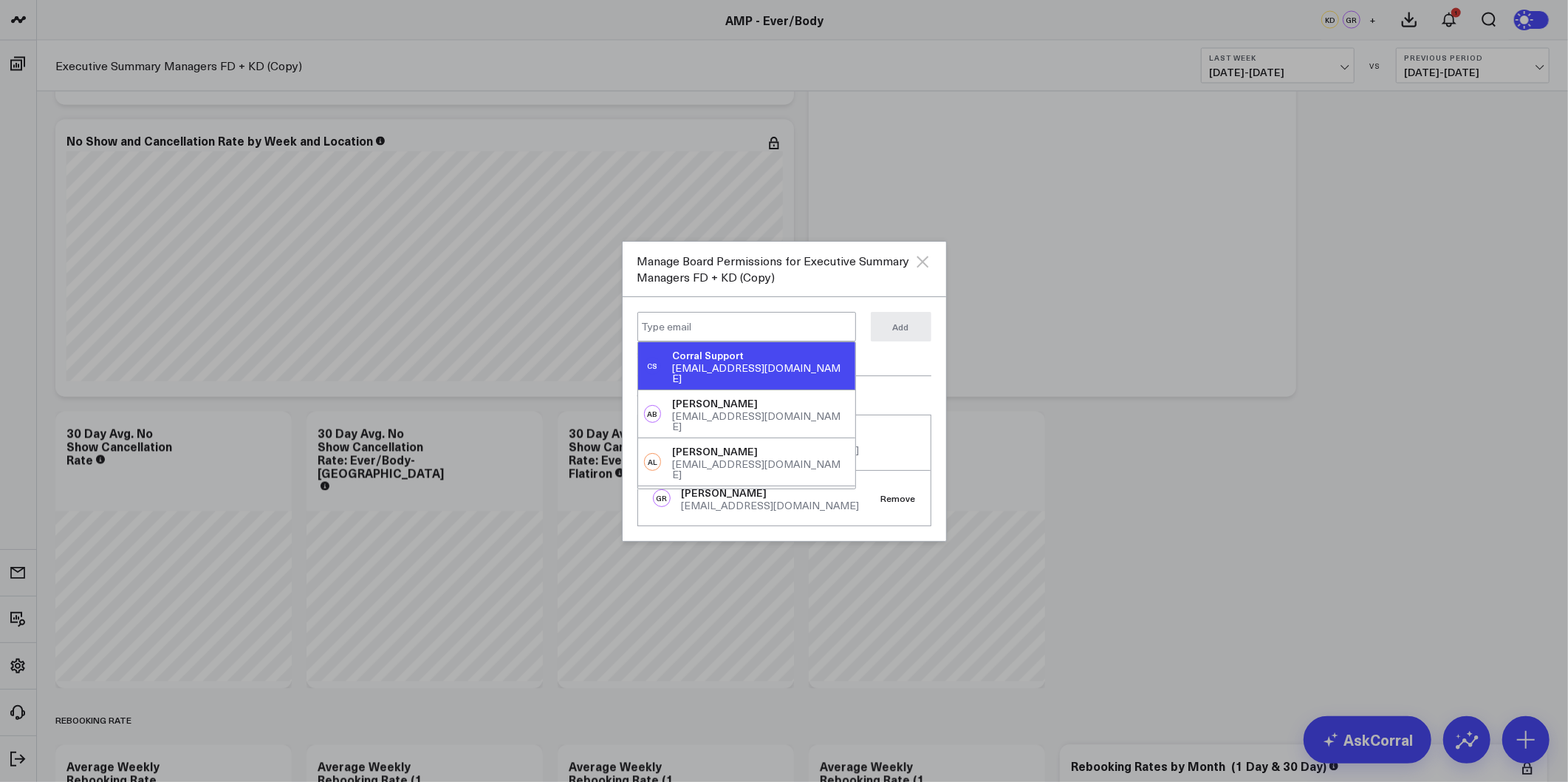
click at [923, 260] on icon "Close" at bounding box center [922, 261] width 11 height 11
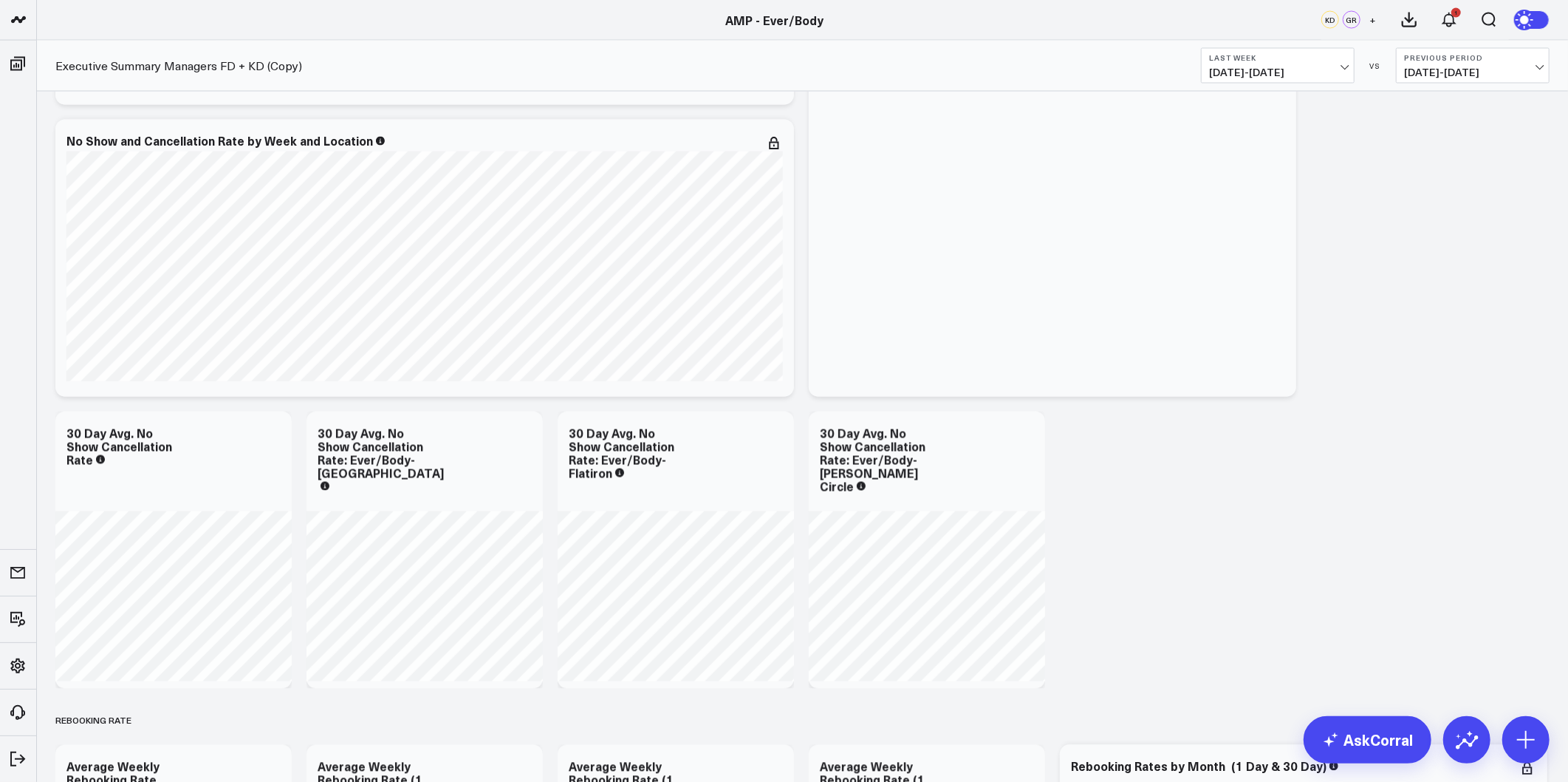
scroll to position [1888, 0]
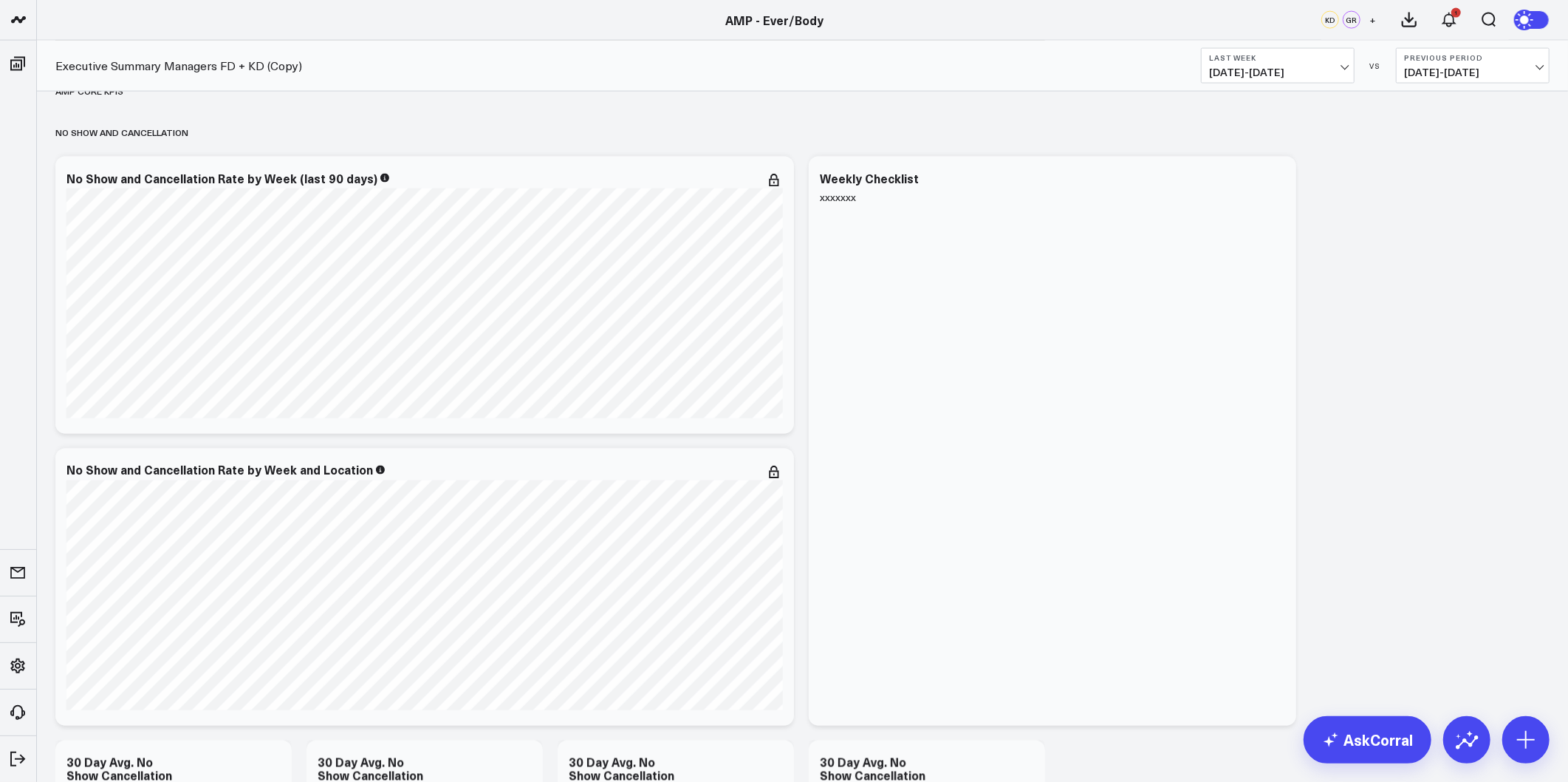
drag, startPoint x: 1360, startPoint y: 471, endPoint x: 1289, endPoint y: 219, distance: 261.8
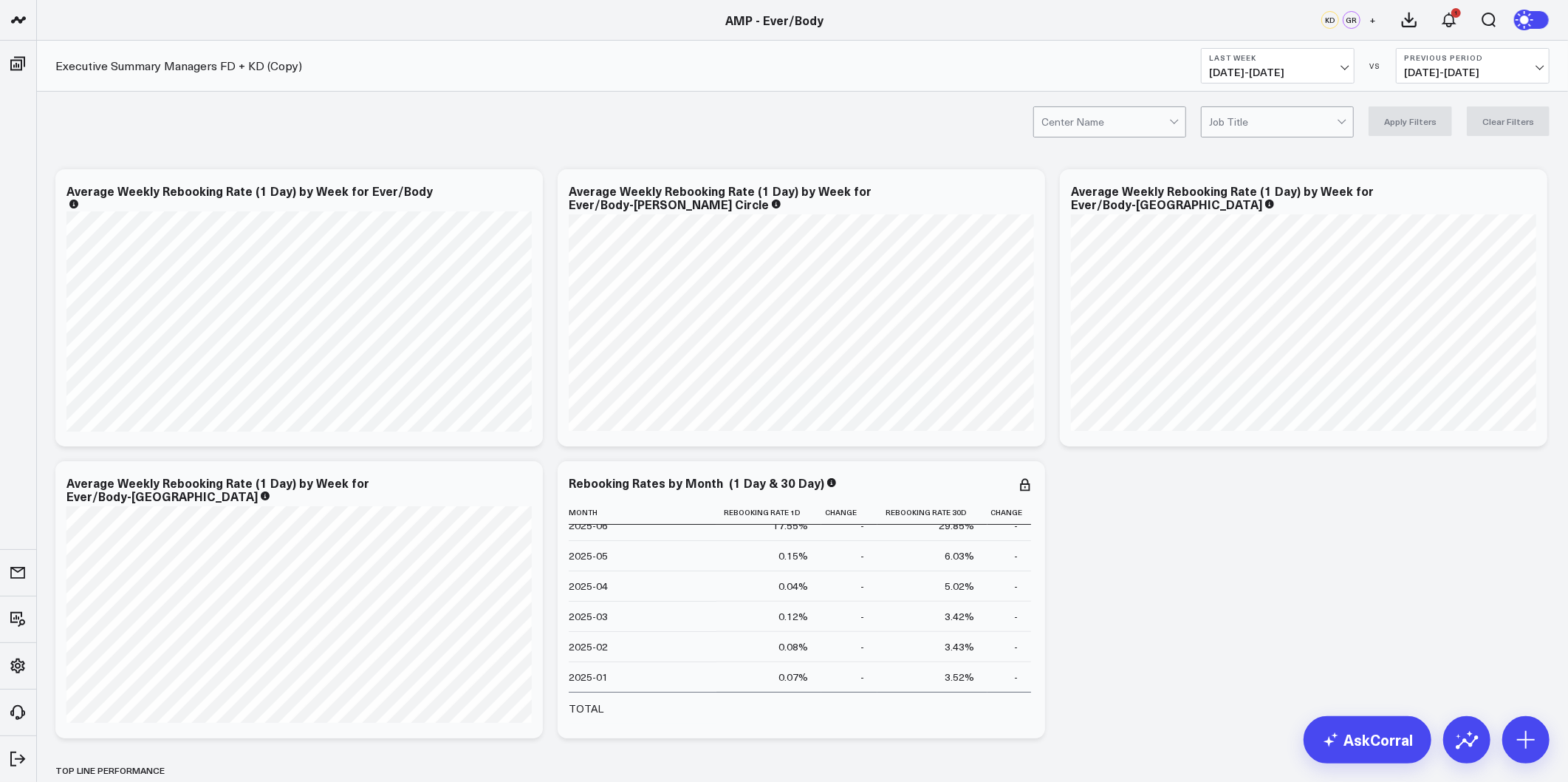
click at [1278, 68] on span "09/28/25 - 10/04/25" at bounding box center [1278, 72] width 137 height 11
click at [1249, 160] on link "Last 30 Days" at bounding box center [1278, 155] width 152 height 28
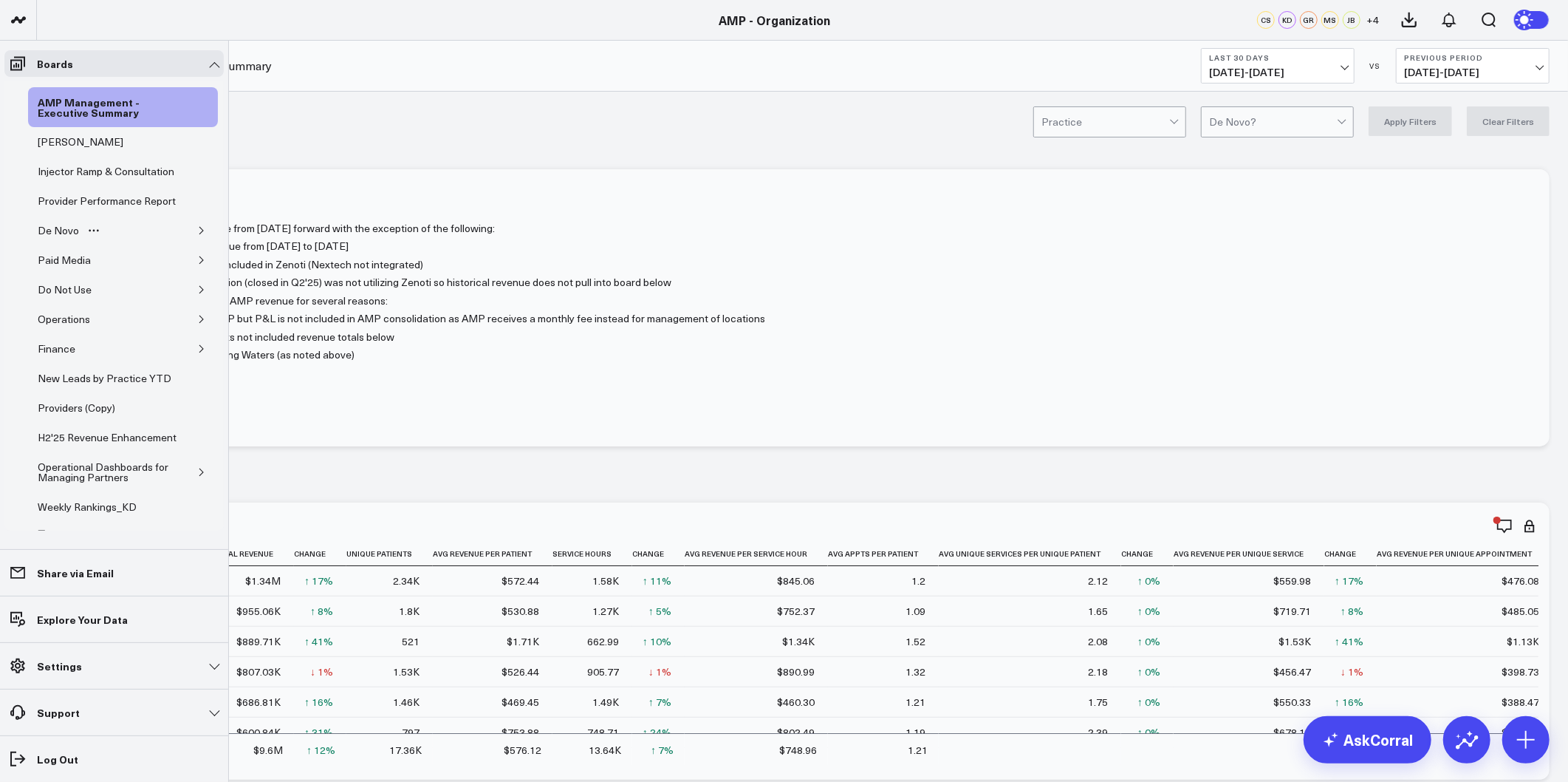
click at [197, 235] on icon "button" at bounding box center [201, 230] width 9 height 9
click at [85, 309] on div "De Novo Charts" at bounding box center [86, 301] width 83 height 18
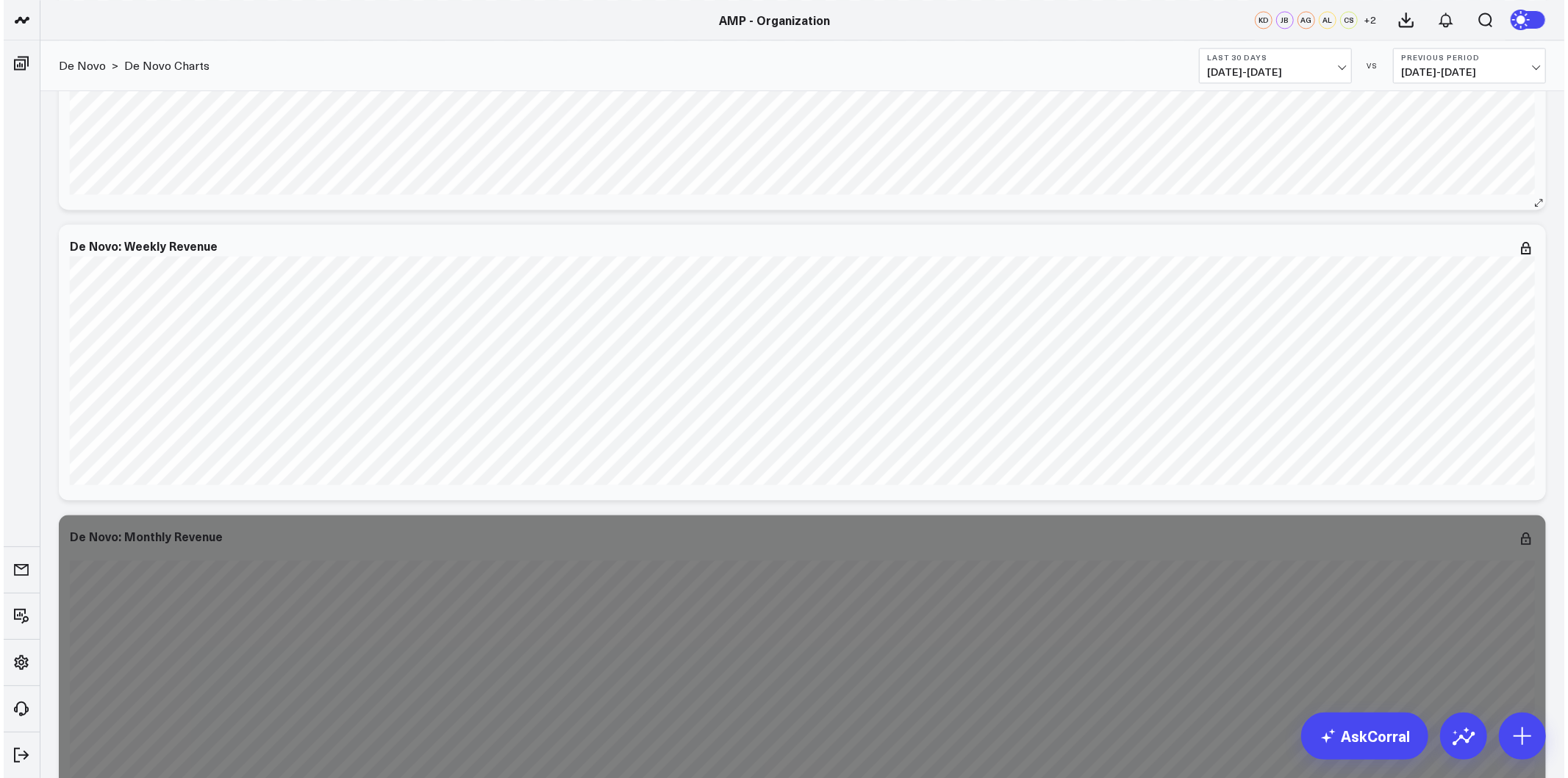
scroll to position [2533, 0]
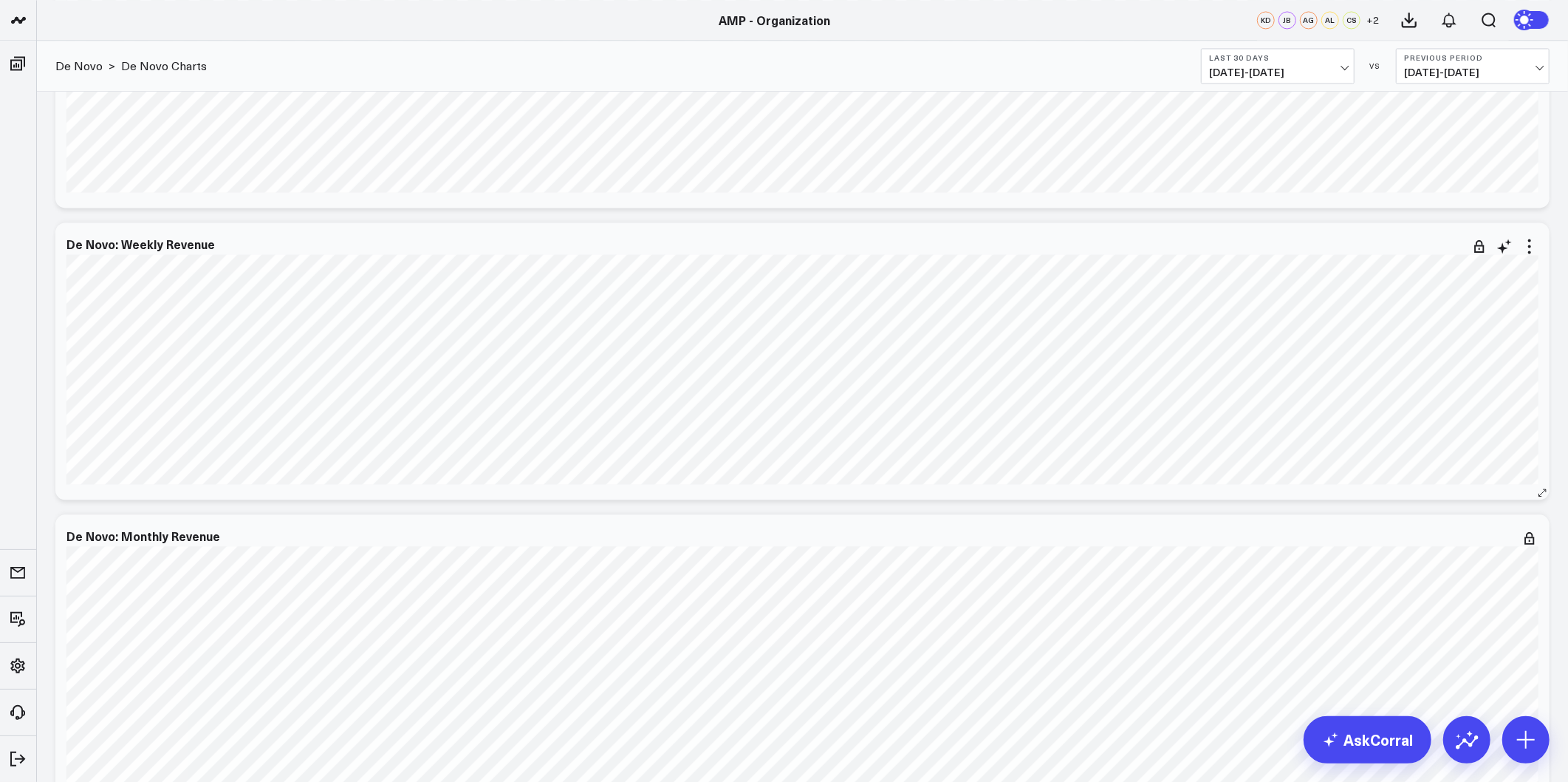
drag, startPoint x: 1535, startPoint y: 245, endPoint x: 1535, endPoint y: 312, distance: 67.0
click at [1535, 245] on icon at bounding box center [1530, 246] width 18 height 18
click at [1453, 531] on button "Edit Widget" at bounding box center [1469, 527] width 137 height 25
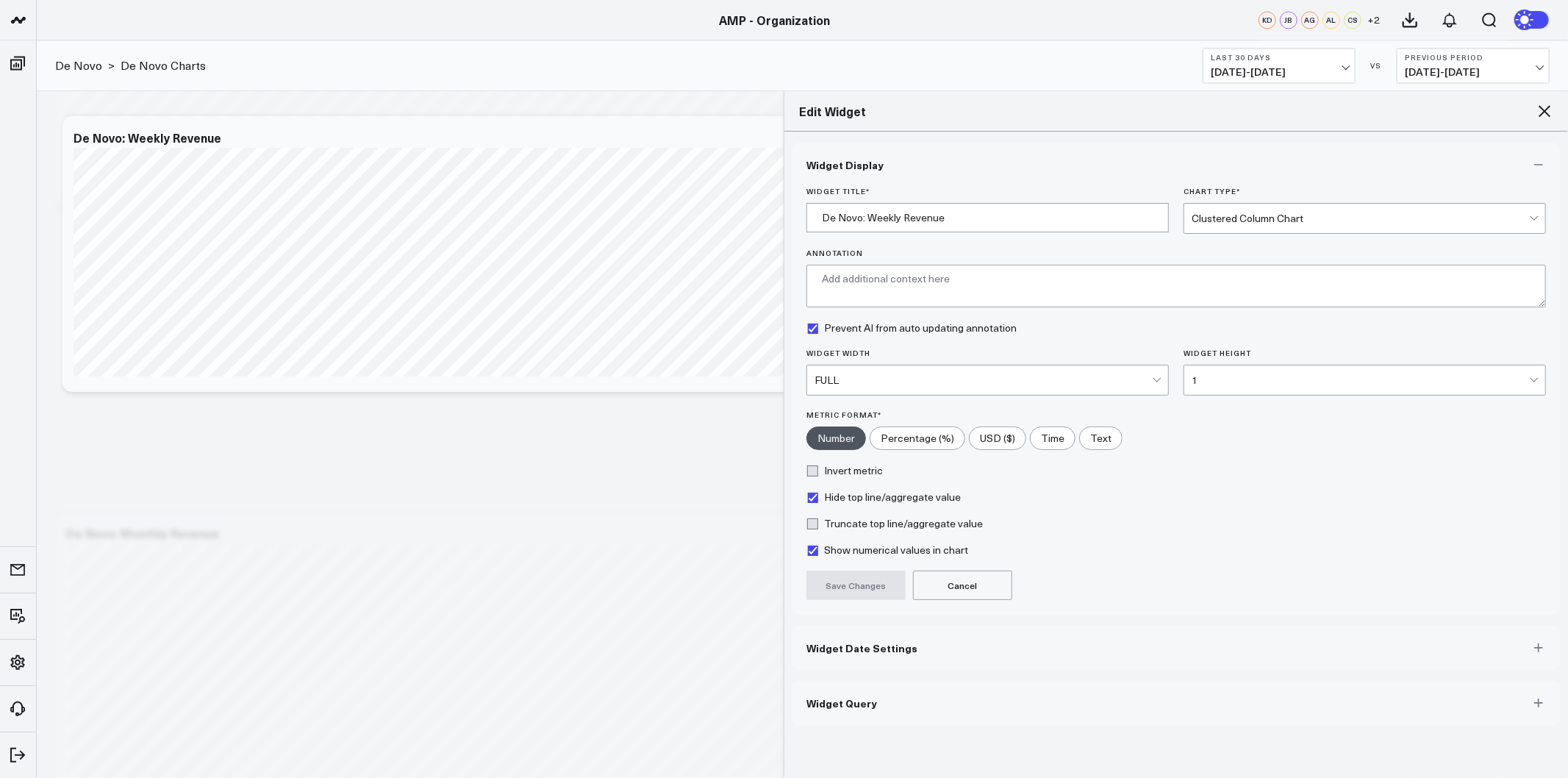
click at [1267, 217] on div "Clustered Column Chart" at bounding box center [1360, 218] width 337 height 11
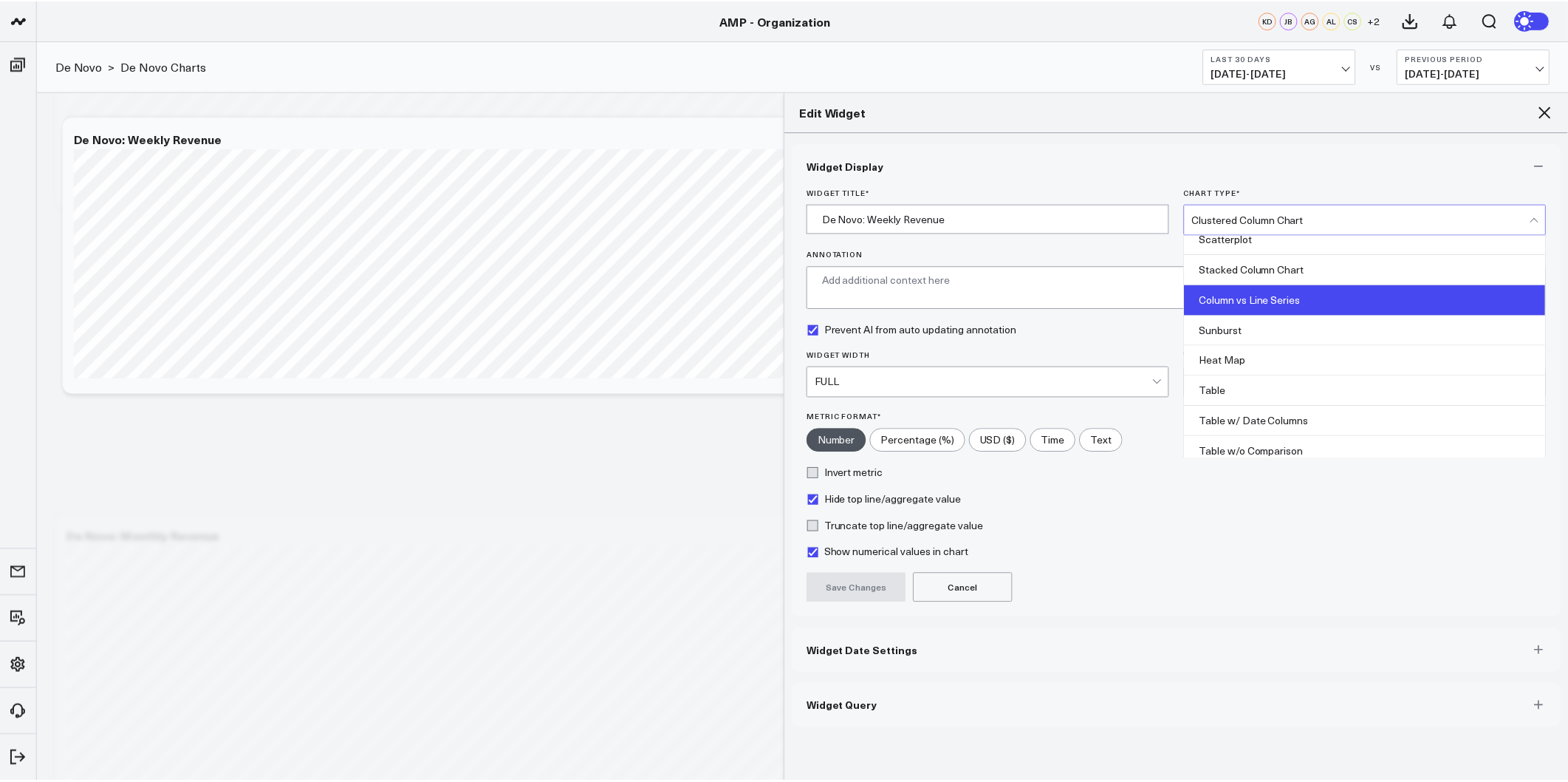
scroll to position [597, 0]
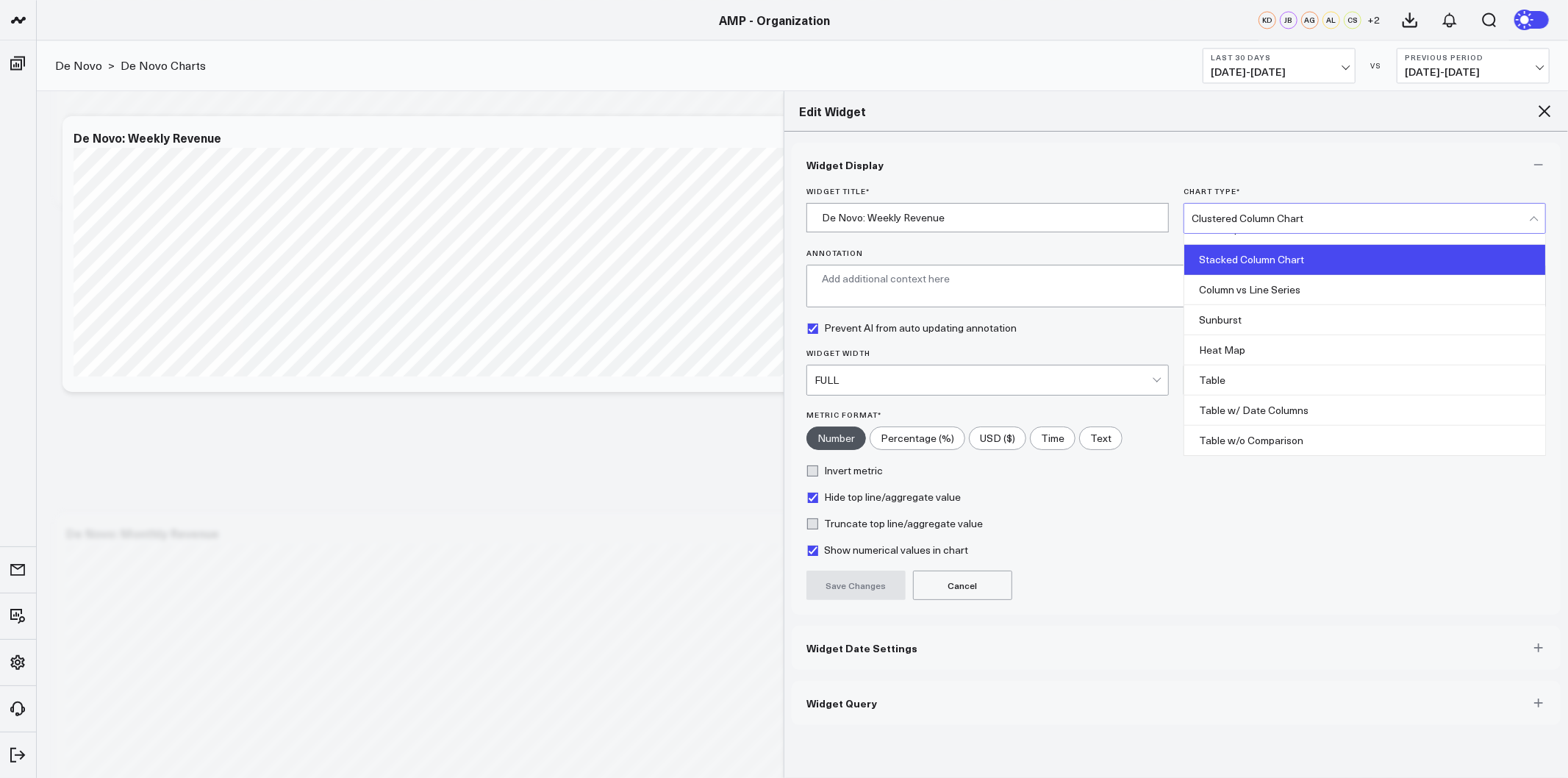
click at [1280, 273] on div "Stacked Column Chart" at bounding box center [1364, 260] width 361 height 30
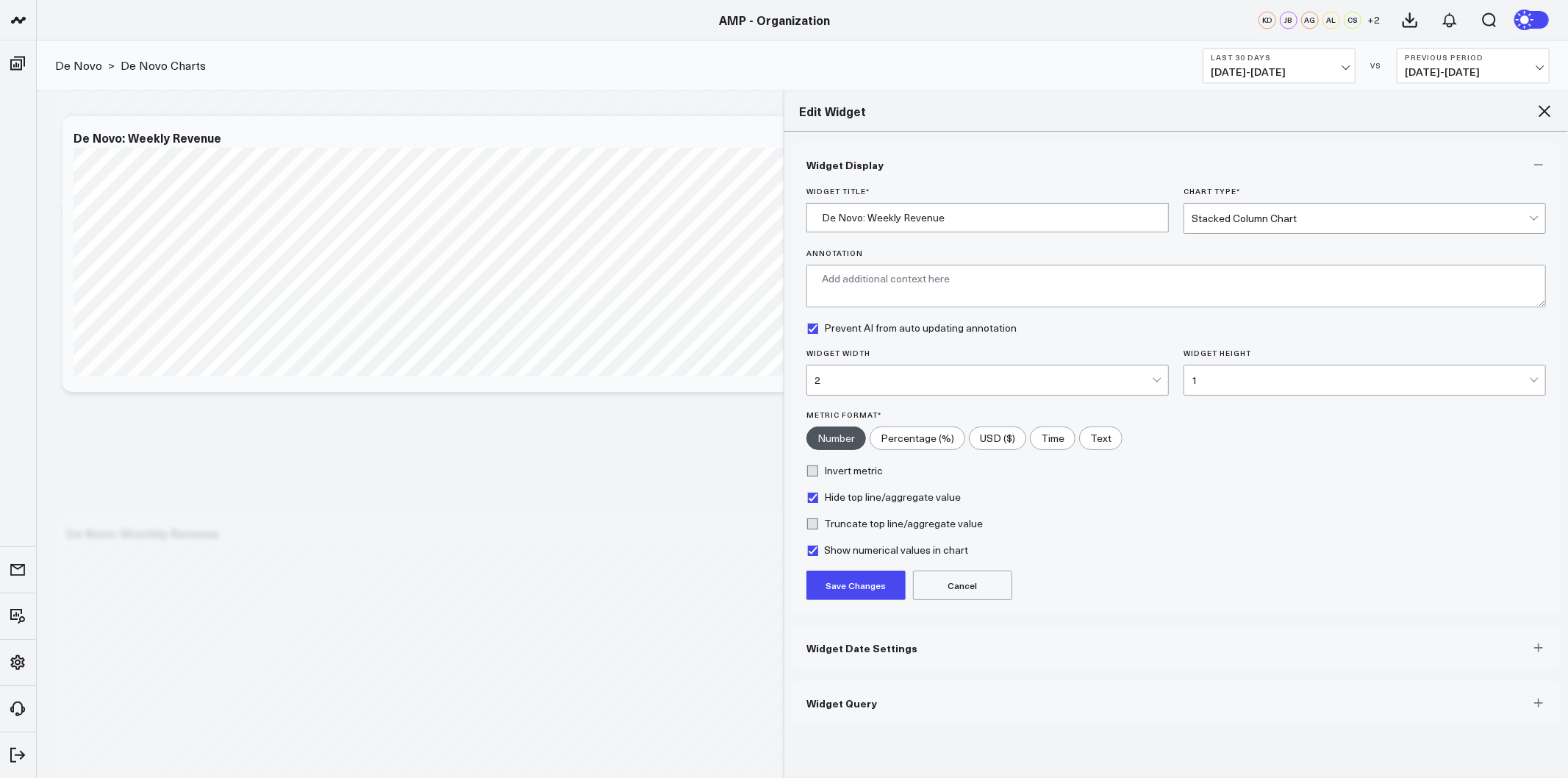
click at [848, 592] on button "Save Changes" at bounding box center [856, 585] width 99 height 29
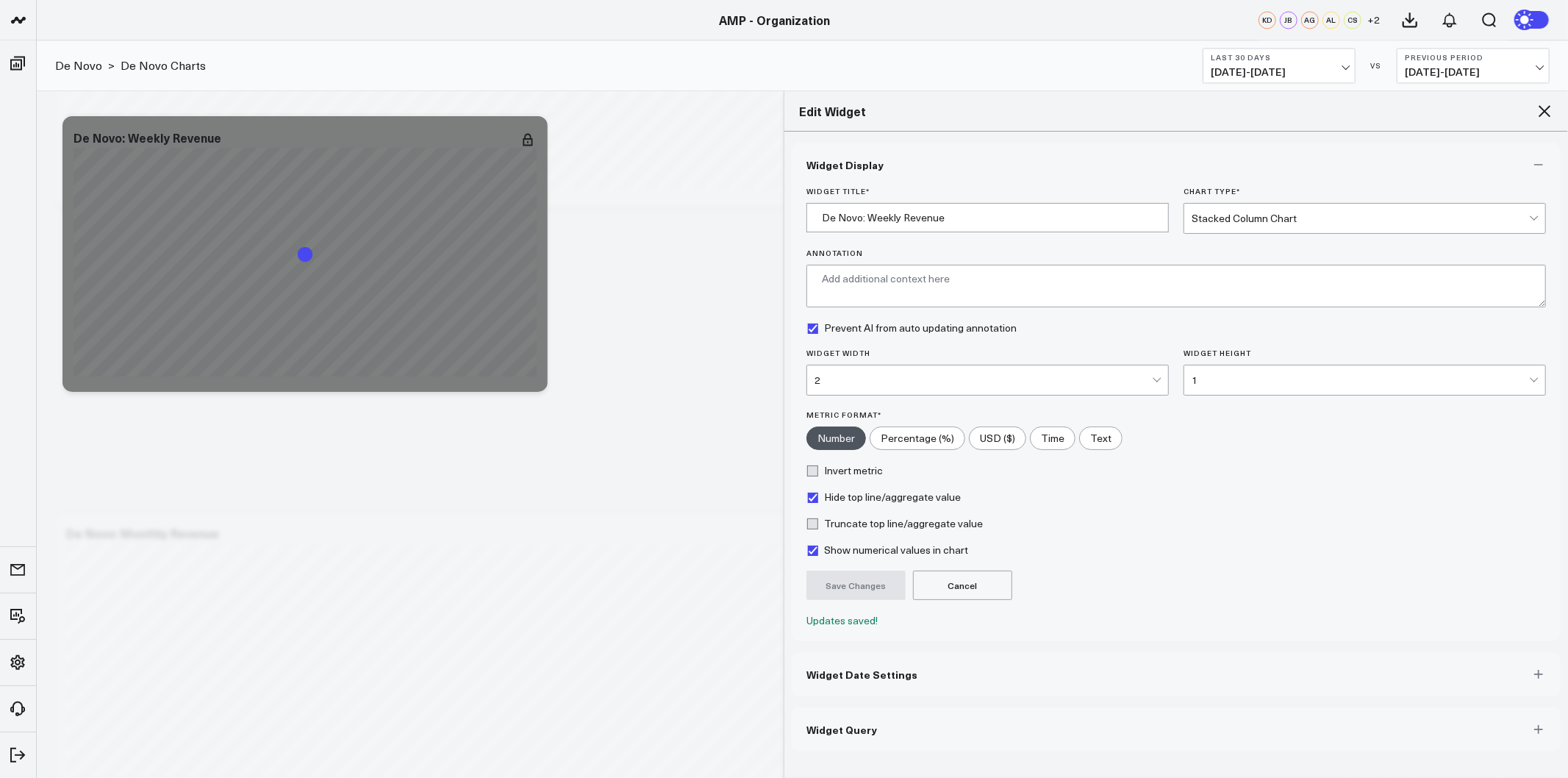
click at [1092, 377] on div "2" at bounding box center [983, 380] width 337 height 11
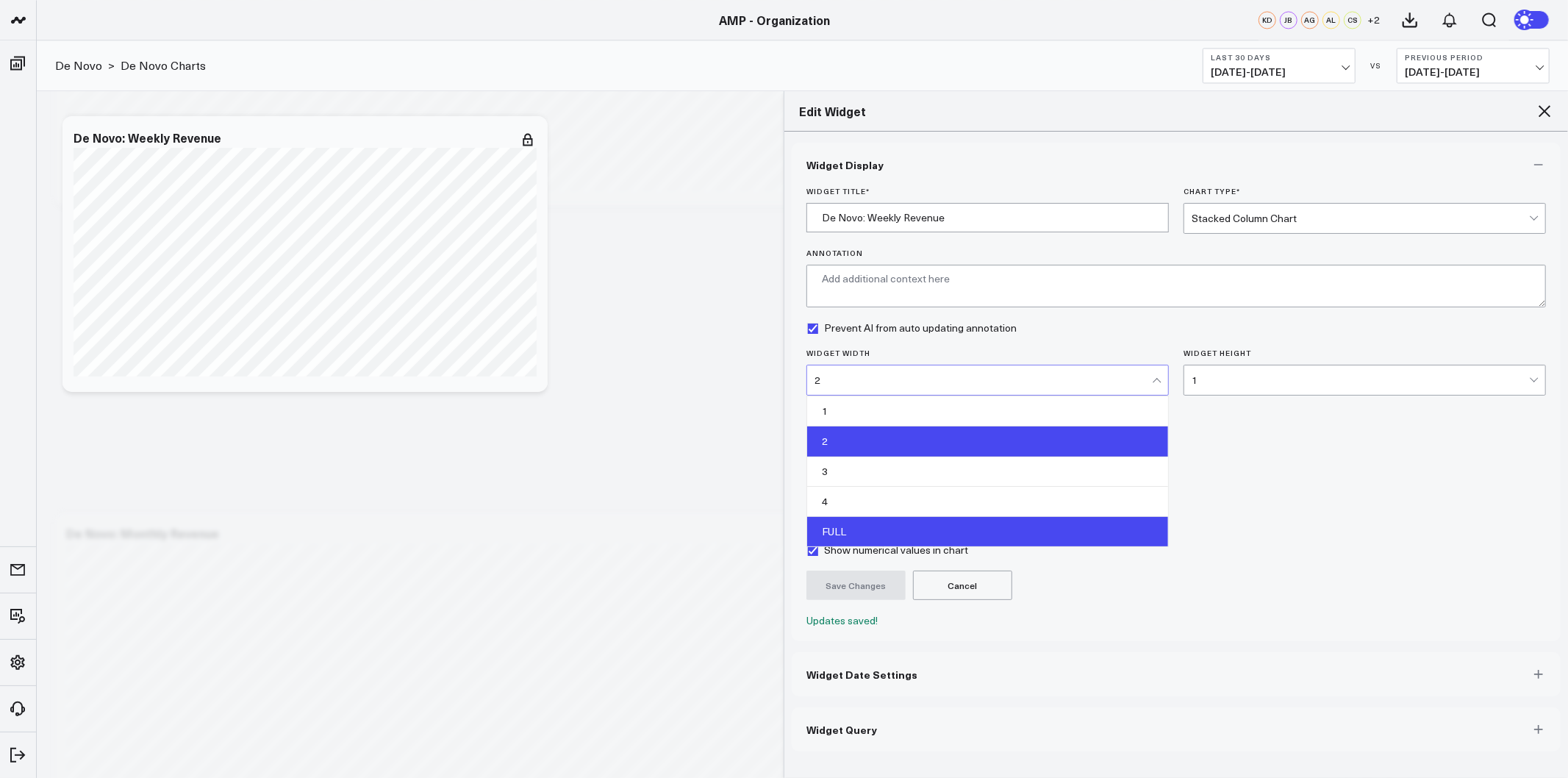
click at [841, 530] on div "FULL" at bounding box center [987, 532] width 361 height 29
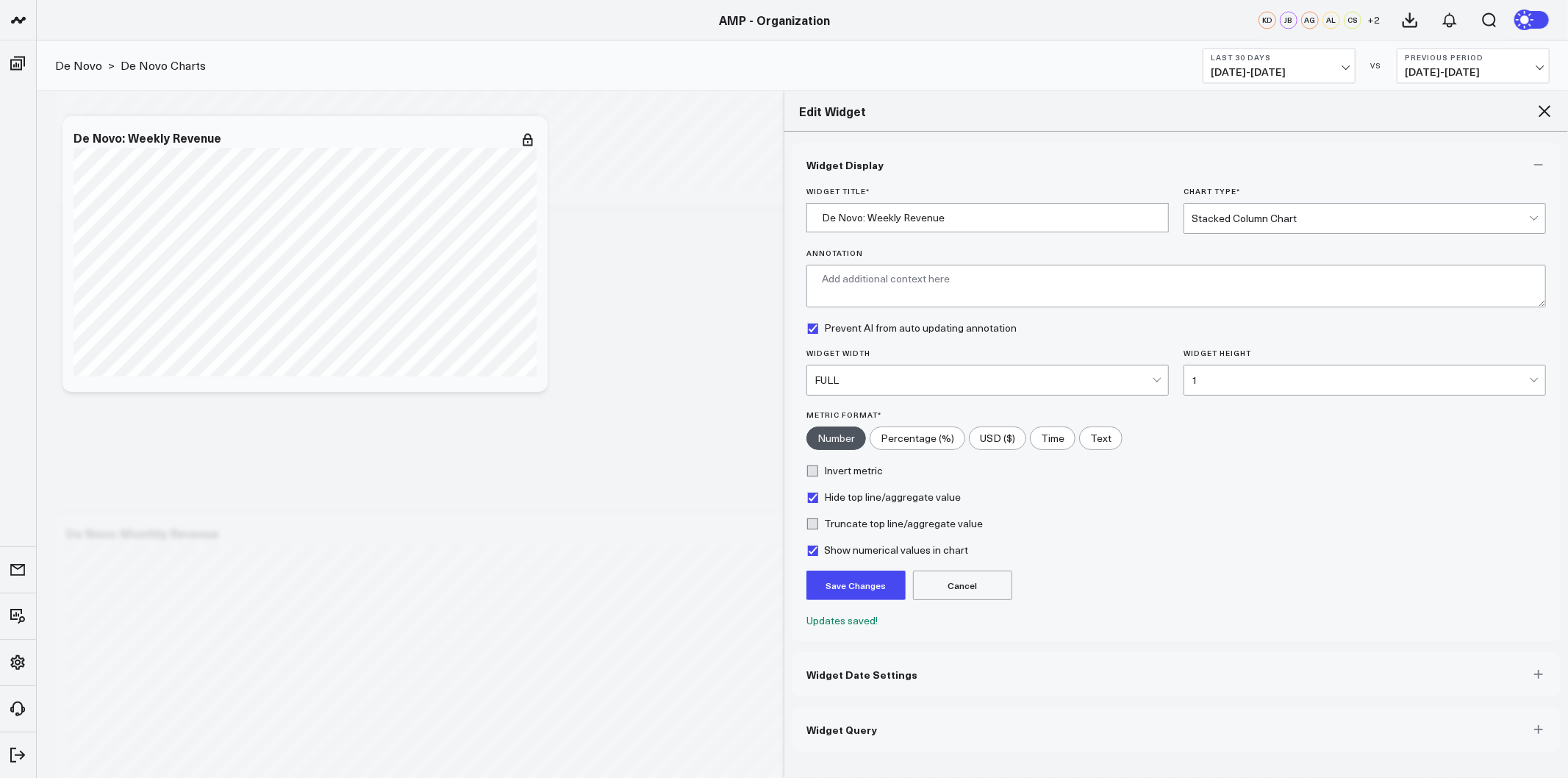
click at [836, 588] on button "Save Changes" at bounding box center [856, 585] width 99 height 29
click at [1544, 113] on icon at bounding box center [1545, 111] width 18 height 18
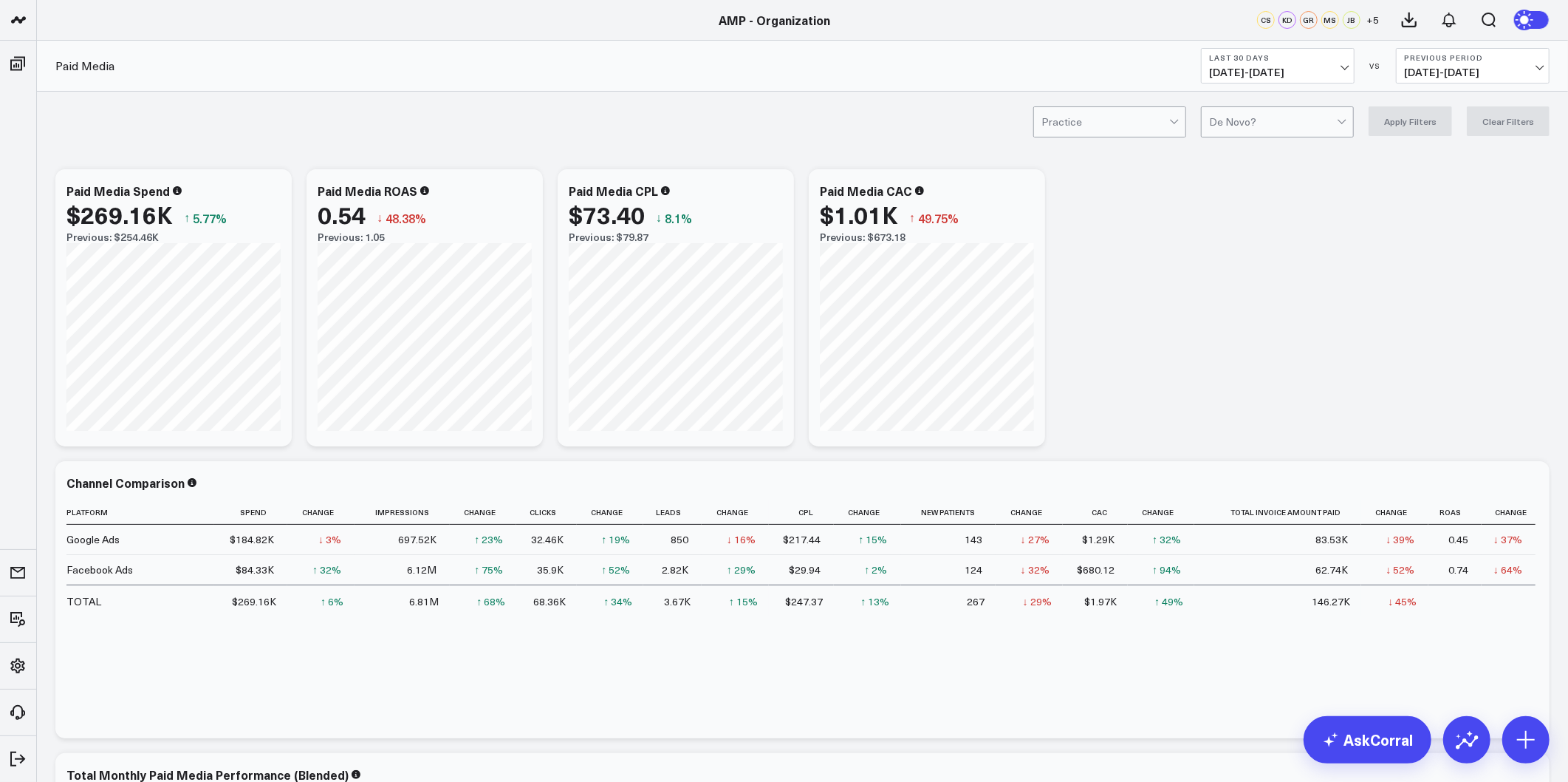
click at [1332, 75] on span "09/10/25 - 10/09/25" at bounding box center [1278, 72] width 137 height 11
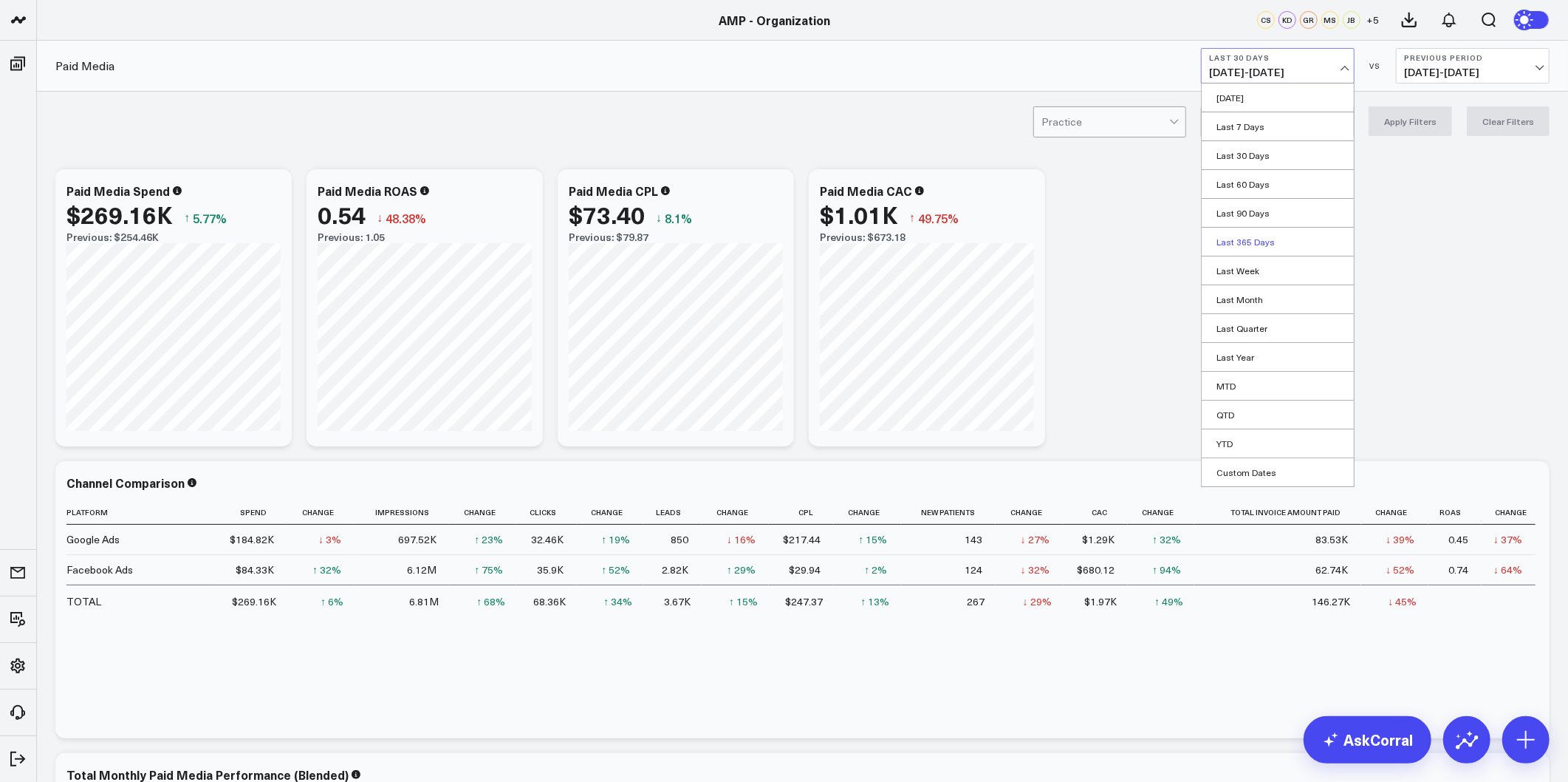
click at [1252, 240] on link "Last 365 Days" at bounding box center [1278, 242] width 152 height 28
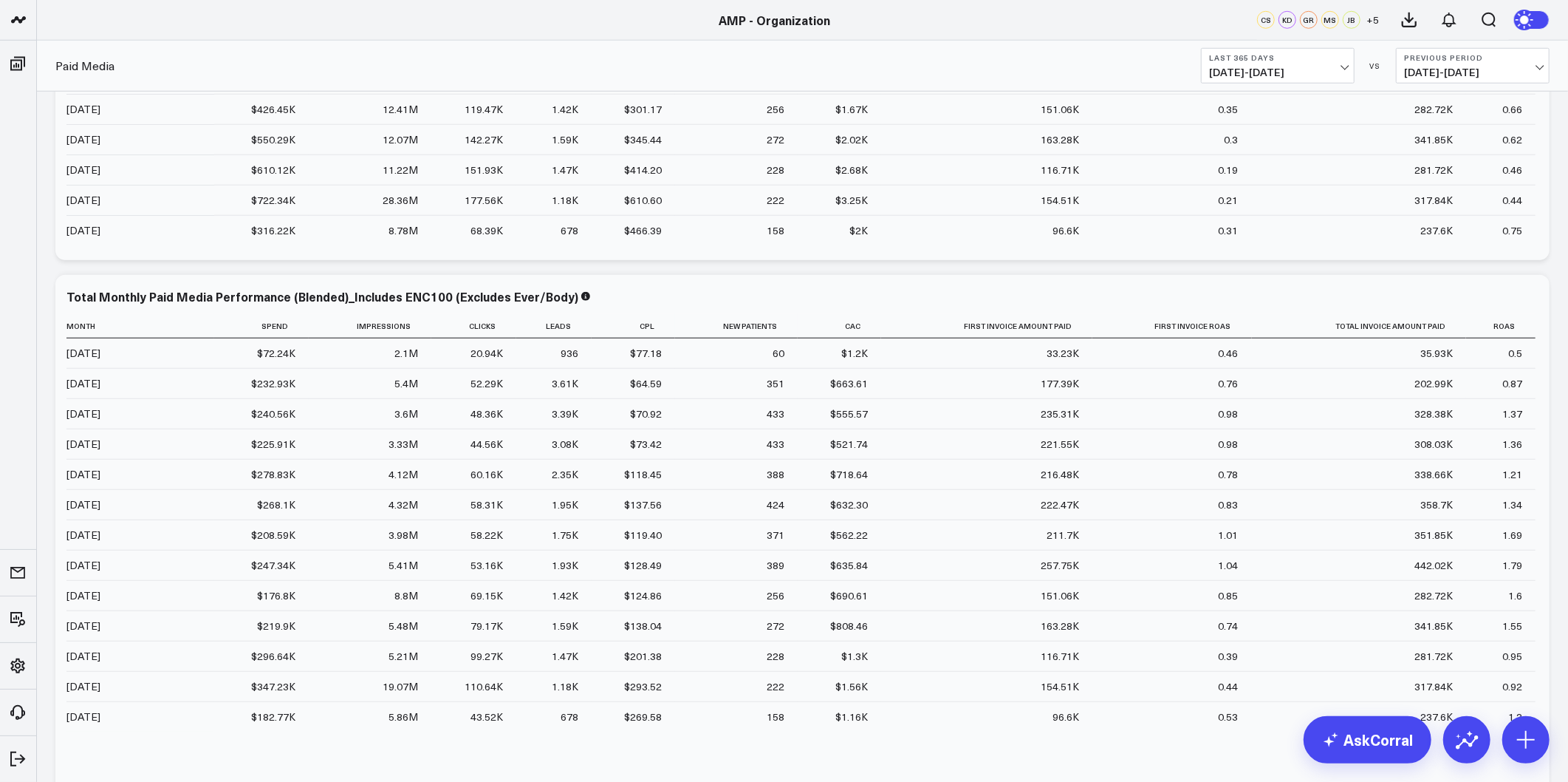
scroll to position [1067, 0]
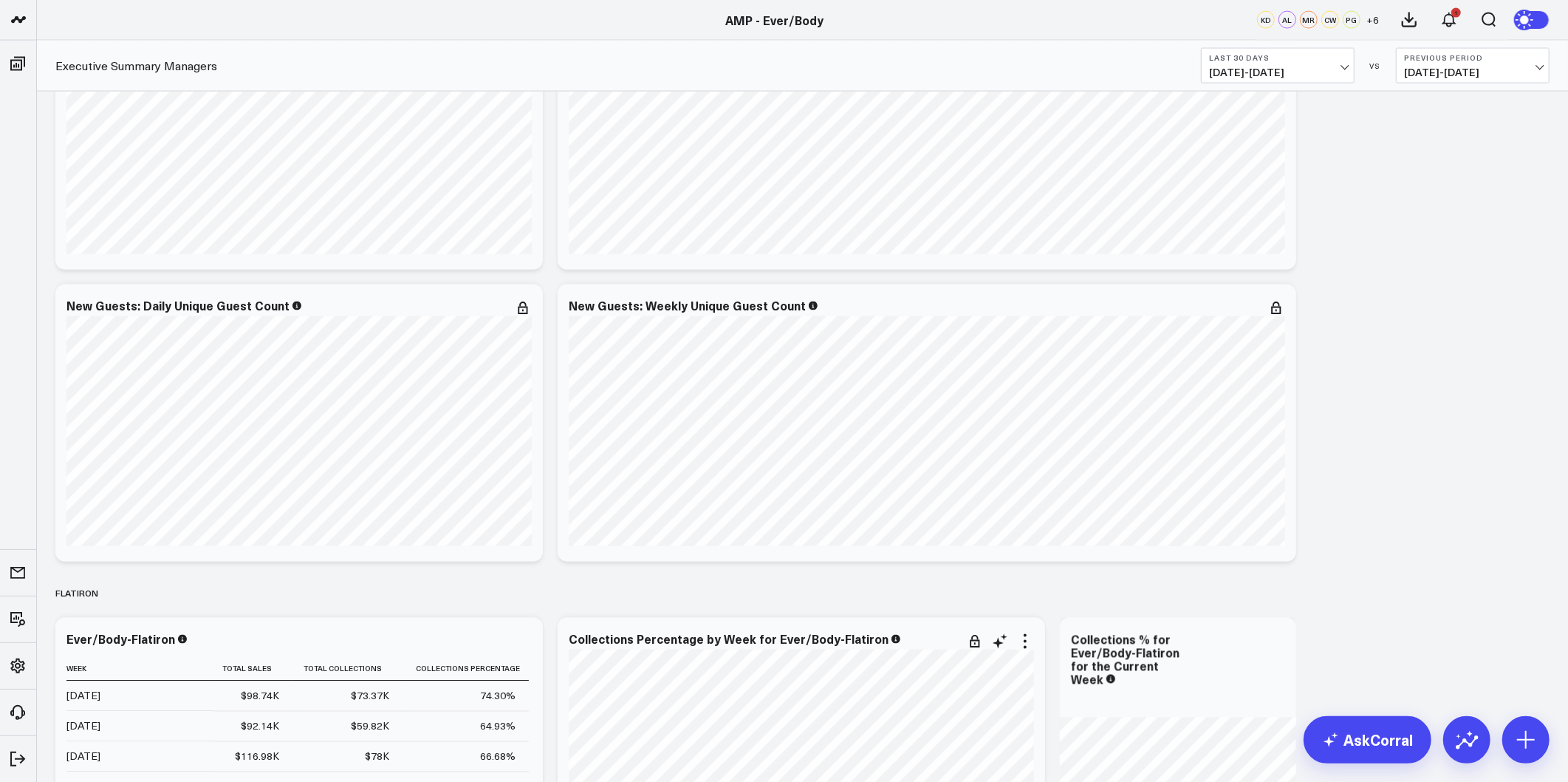
scroll to position [2463, 0]
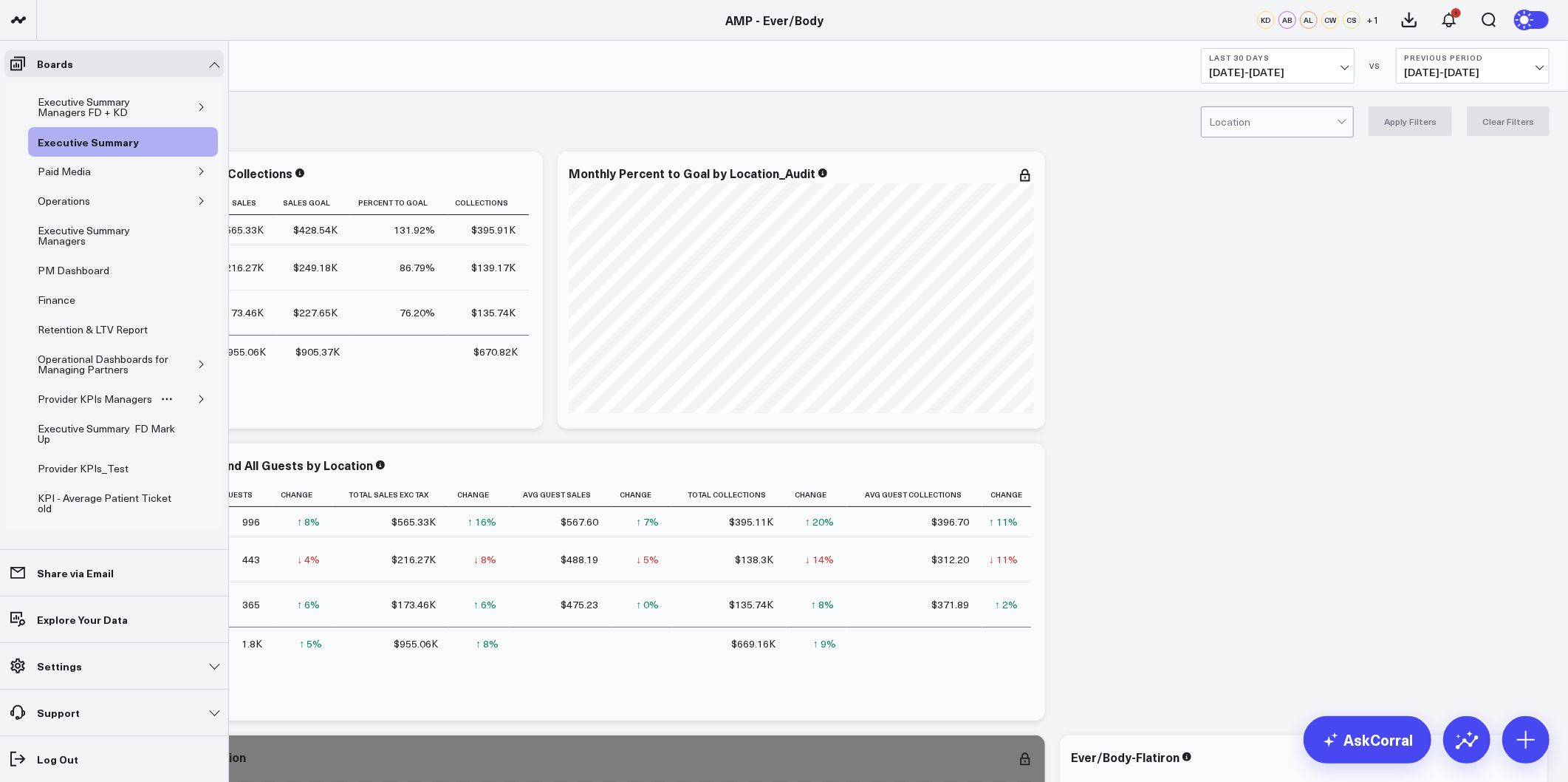
click at [194, 406] on button "button" at bounding box center [201, 399] width 15 height 15
click at [83, 429] on div "Provider KPIs" at bounding box center [81, 429] width 72 height 18
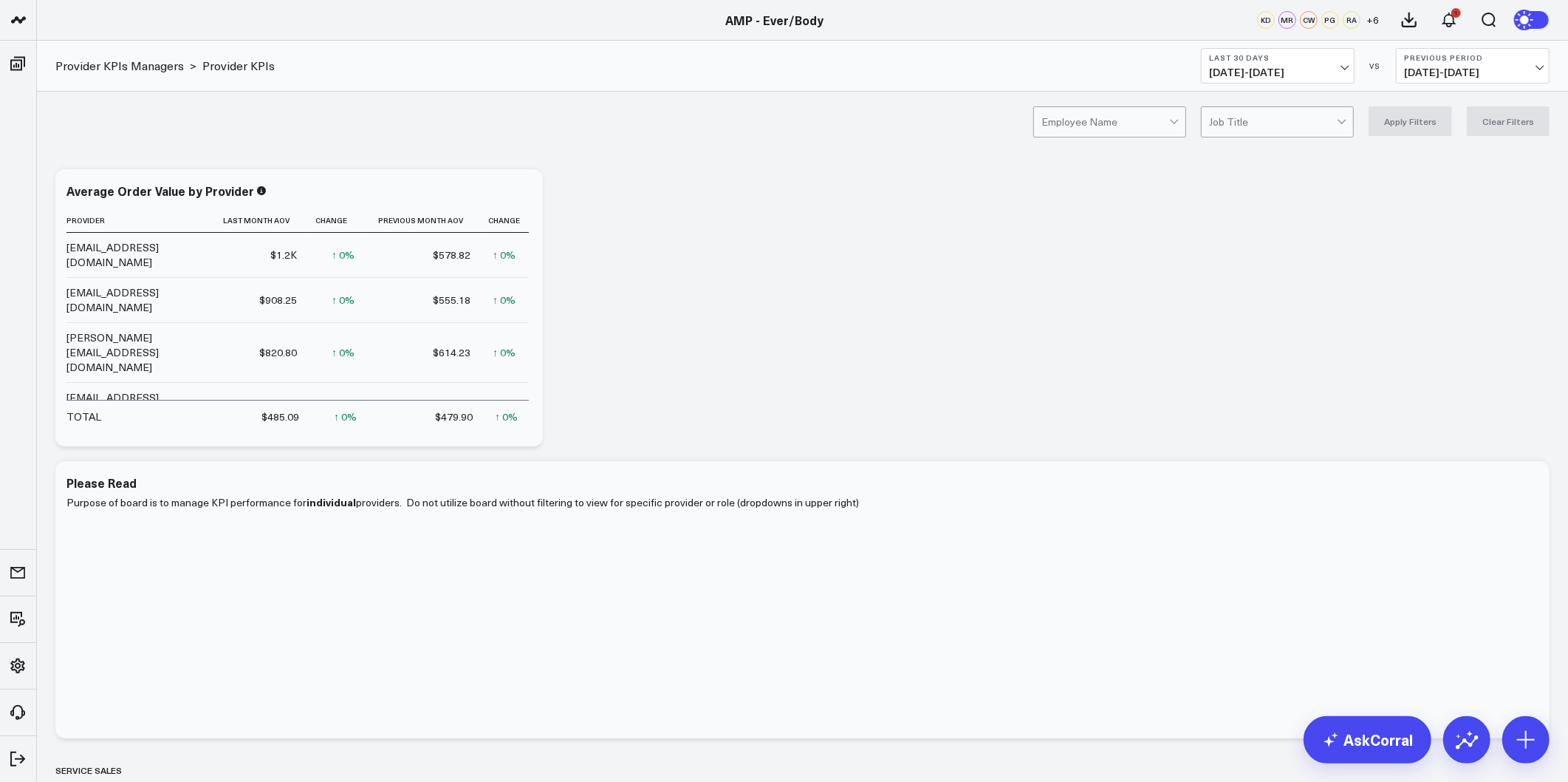
drag, startPoint x: 1193, startPoint y: 278, endPoint x: 1156, endPoint y: 543, distance: 267.6
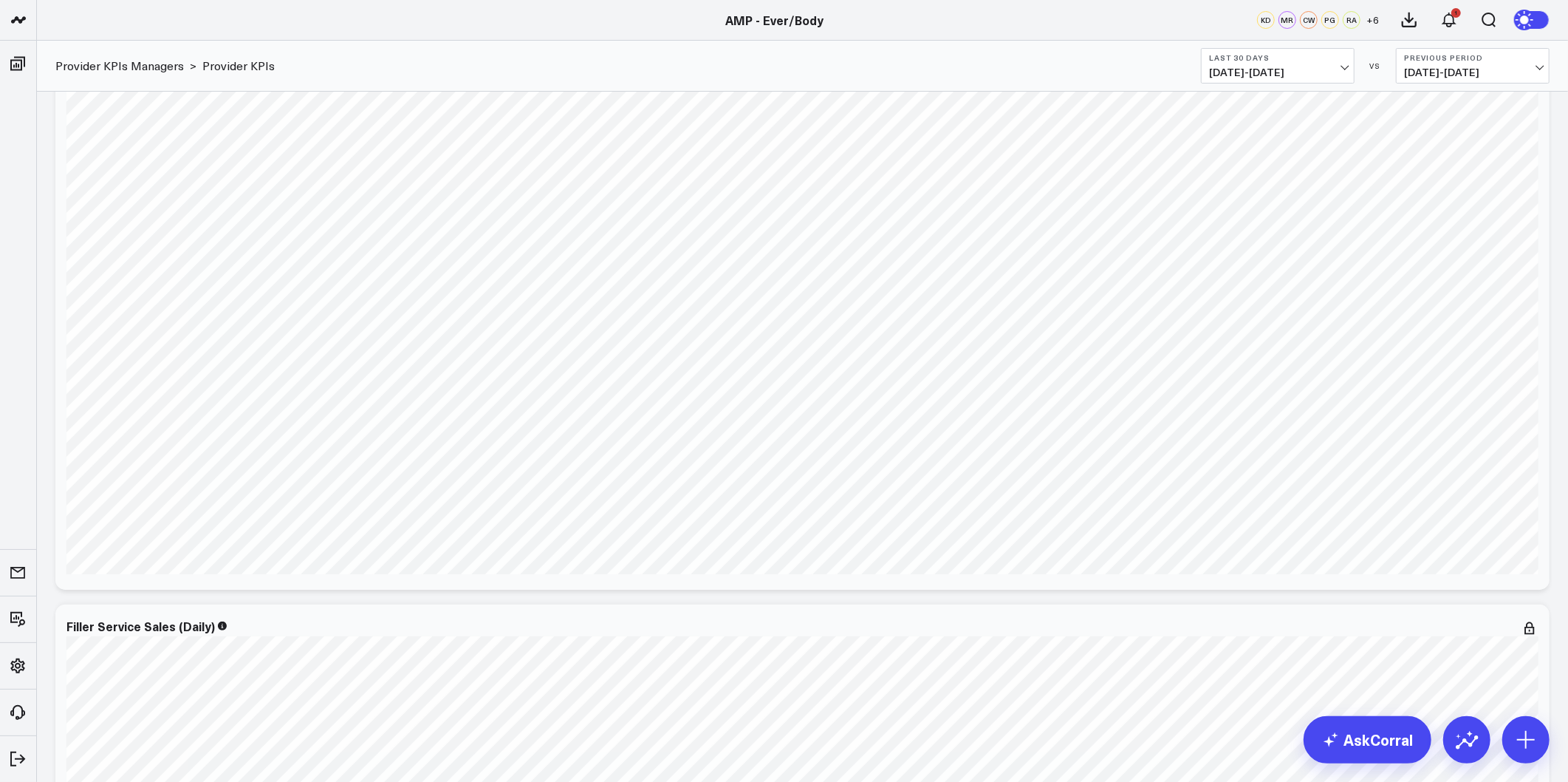
scroll to position [4651, 0]
